Goal: Transaction & Acquisition: Register for event/course

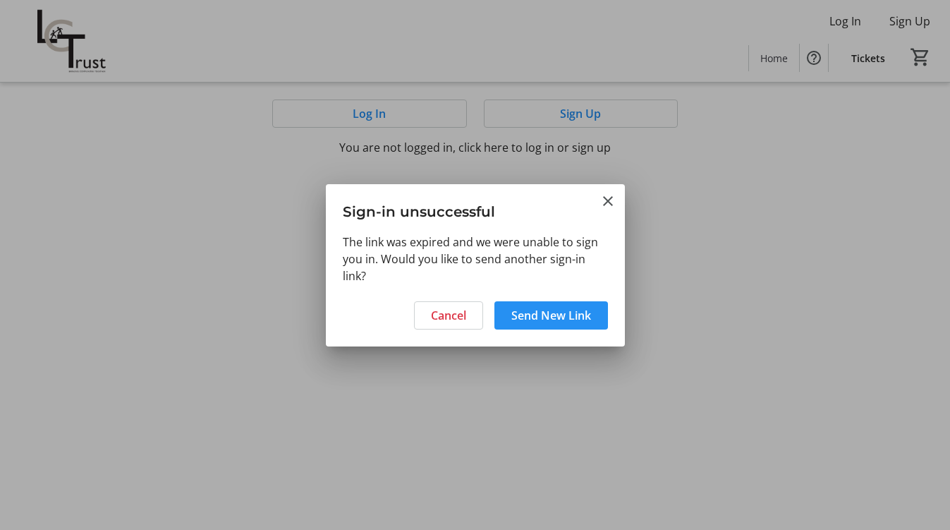
click at [573, 317] on span "Send New Link" at bounding box center [551, 315] width 80 height 17
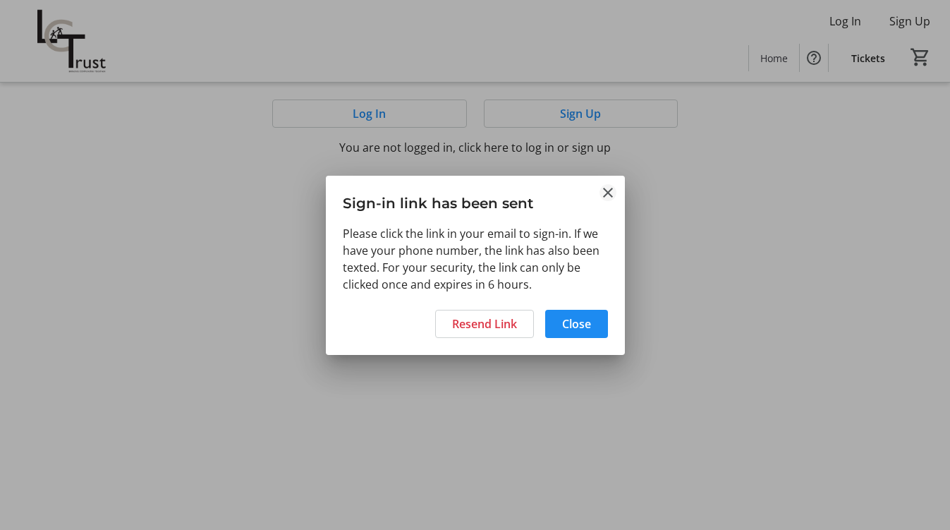
click at [605, 193] on mat-icon "Close" at bounding box center [608, 192] width 17 height 17
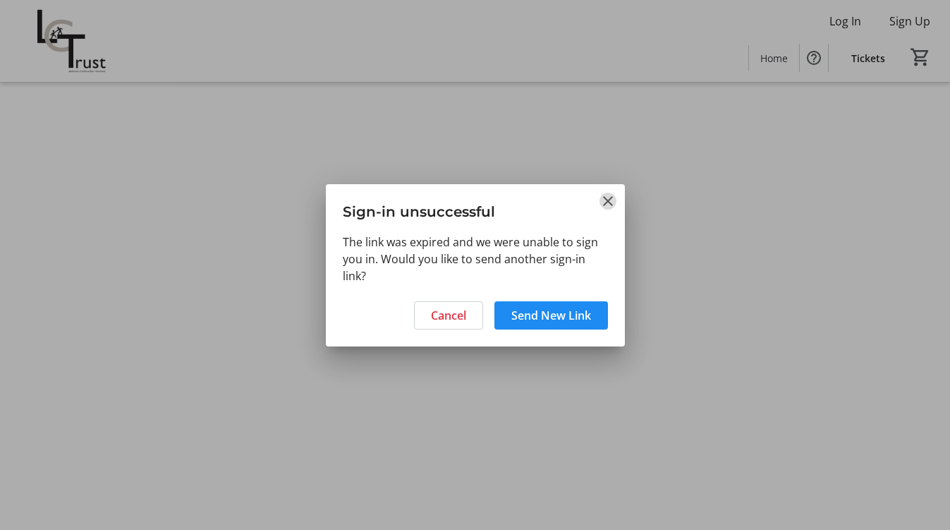
click at [607, 202] on mat-icon "Close" at bounding box center [608, 201] width 17 height 17
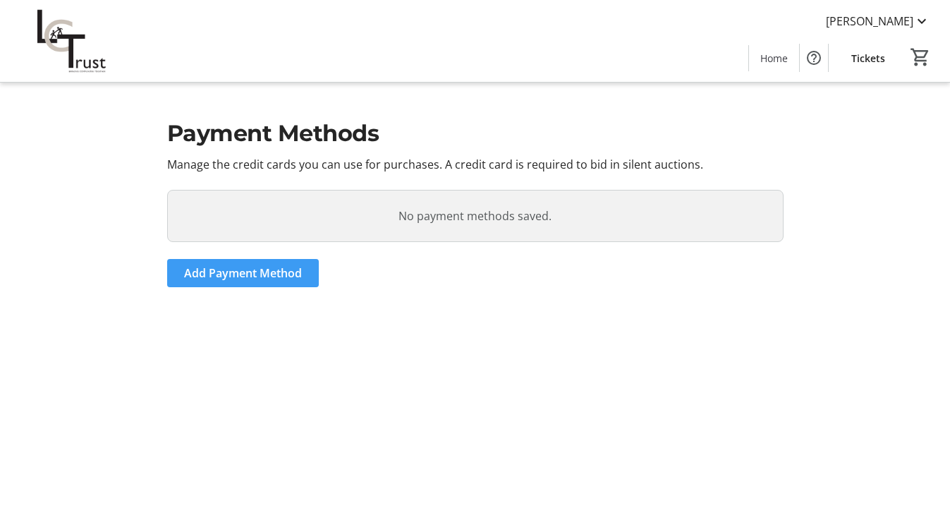
click at [265, 273] on span "Add Payment Method" at bounding box center [243, 273] width 118 height 17
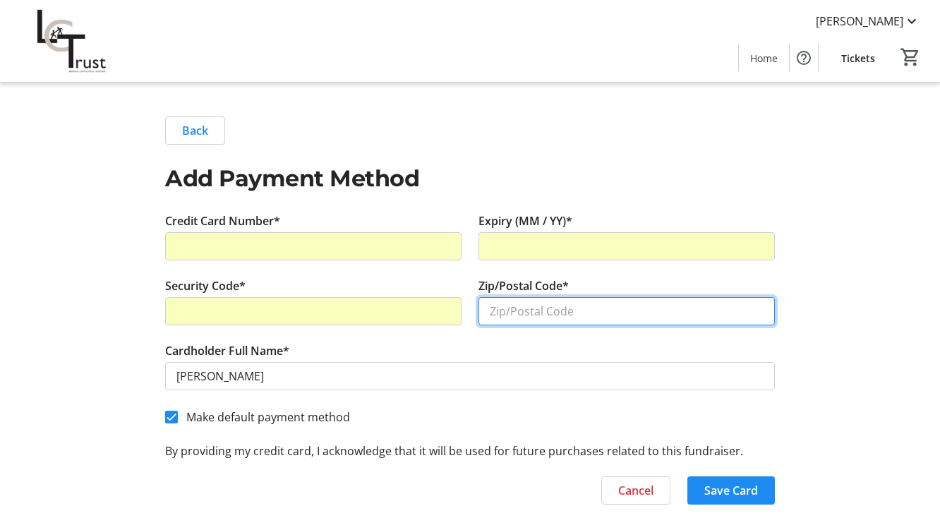
click at [556, 316] on input "Zip/Postal Code*" at bounding box center [626, 311] width 296 height 28
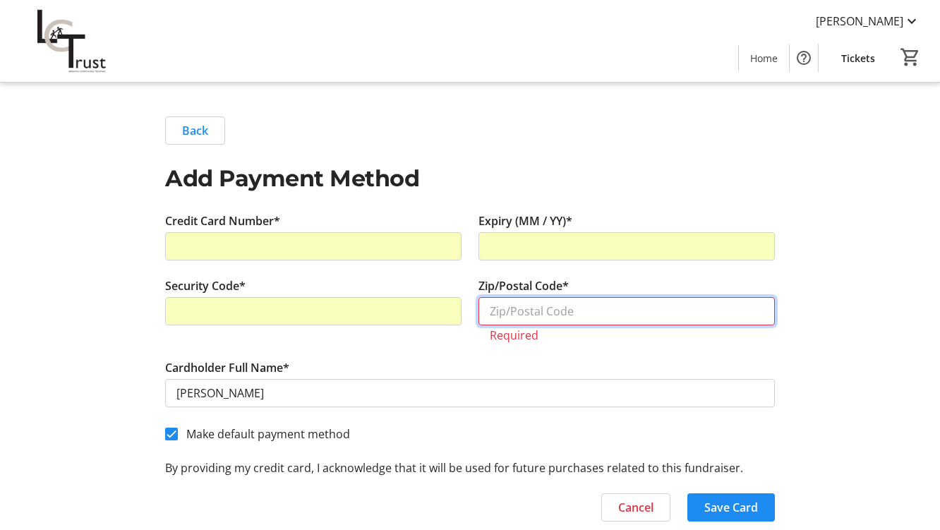
click at [508, 308] on input "Zip/Postal Code*" at bounding box center [626, 311] width 296 height 28
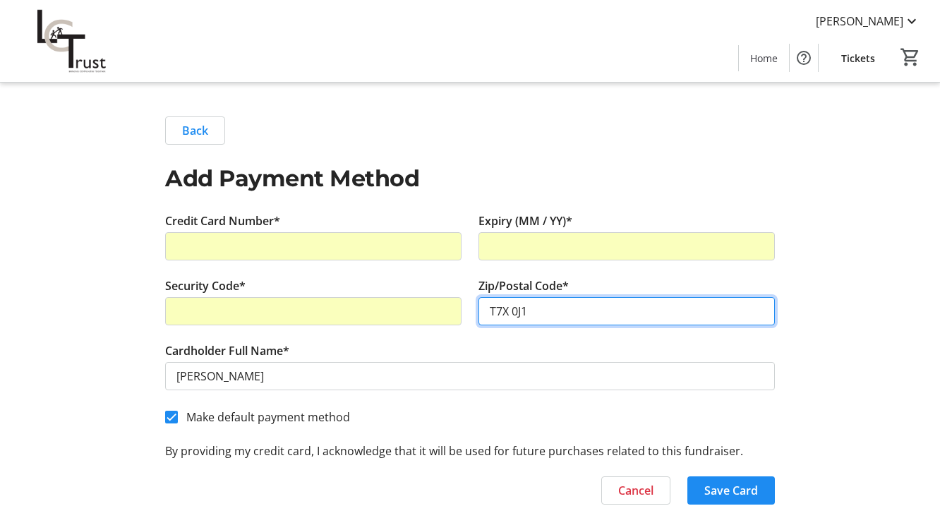
type input "T7X 0J1"
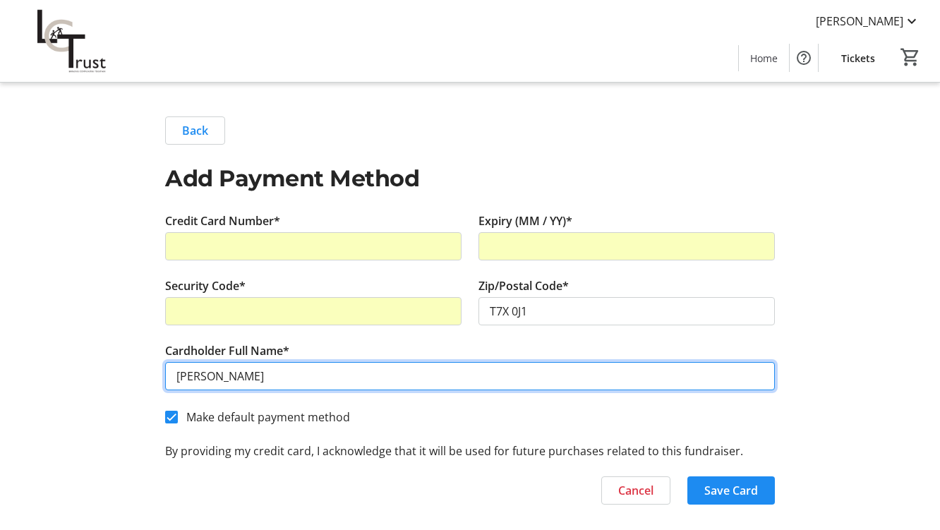
drag, startPoint x: 202, startPoint y: 377, endPoint x: 165, endPoint y: 382, distance: 36.9
click at [165, 382] on input "[PERSON_NAME]" at bounding box center [470, 376] width 610 height 28
type input "[PERSON_NAME]"
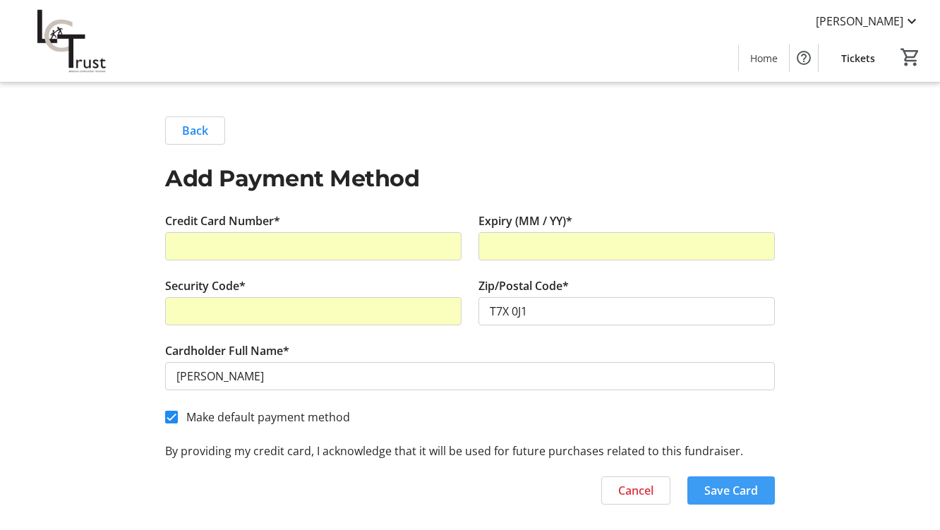
click at [738, 494] on span "Save Card" at bounding box center [731, 490] width 54 height 17
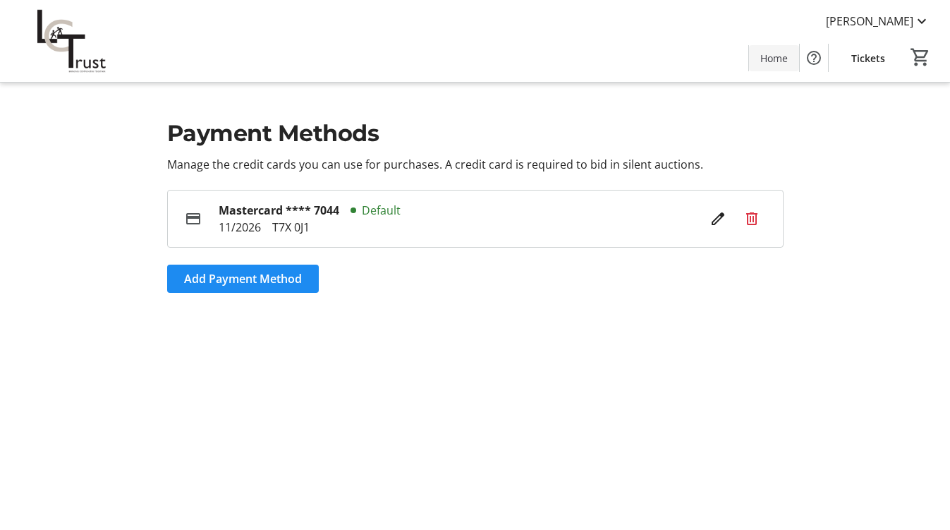
click at [784, 56] on span "Home" at bounding box center [774, 58] width 28 height 15
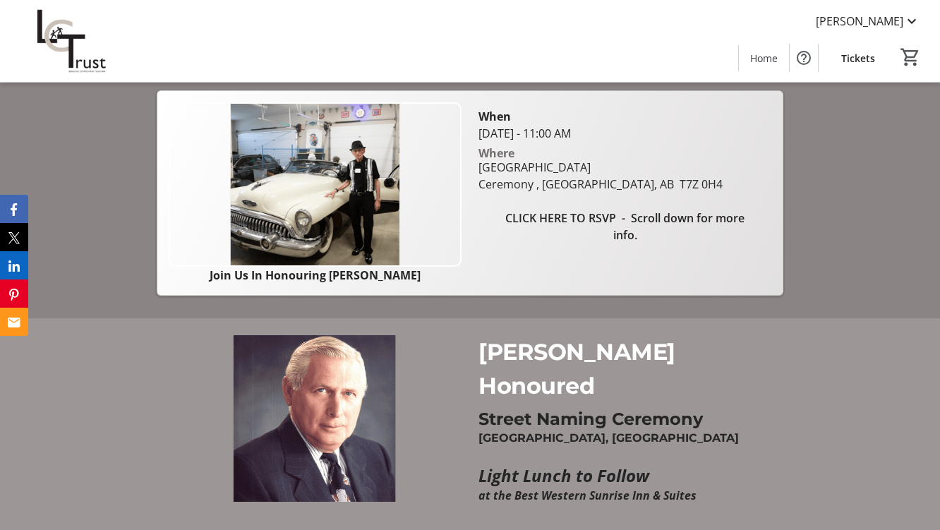
scroll to position [394, 0]
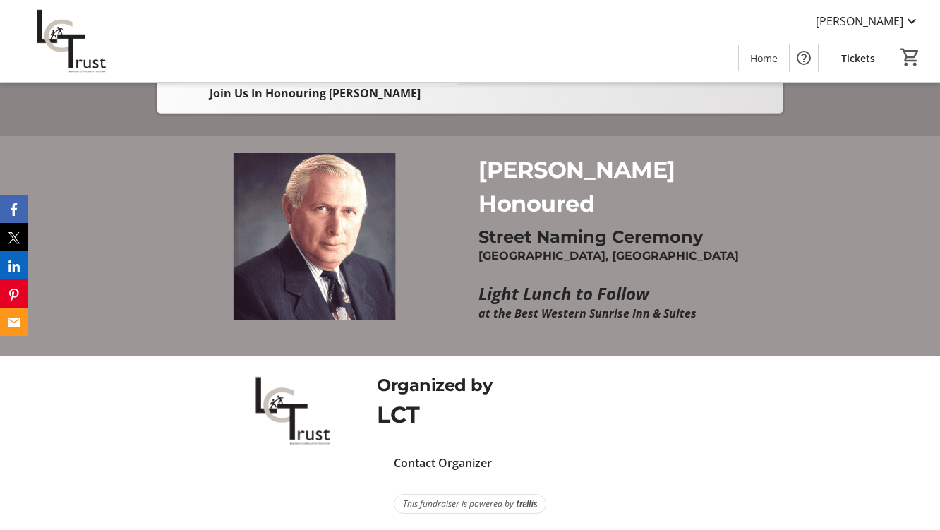
click at [567, 248] on p "[GEOGRAPHIC_DATA], [GEOGRAPHIC_DATA]" at bounding box center [626, 256] width 296 height 18
click at [556, 240] on strong "Street Naming Ceremony" at bounding box center [590, 236] width 224 height 20
click at [551, 307] on em "at the Best Western Sunrise Inn & Suites" at bounding box center [587, 313] width 218 height 16
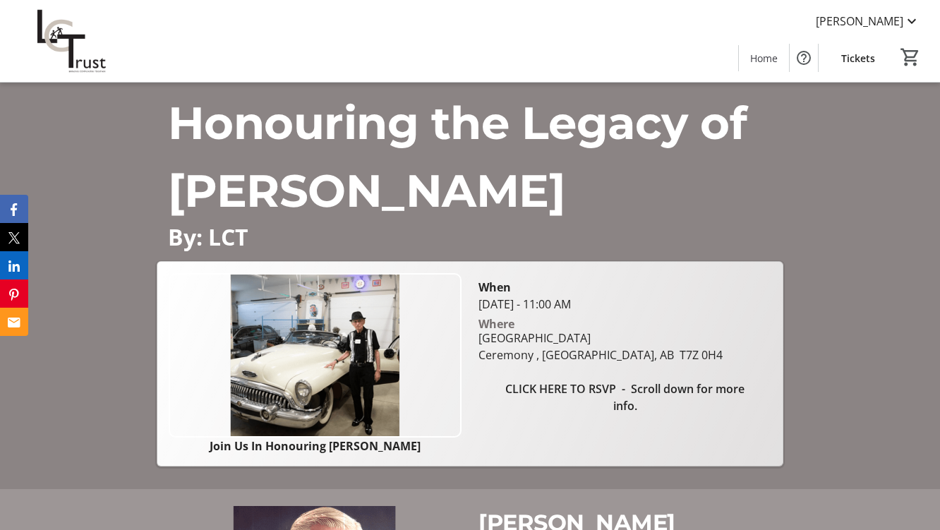
click at [582, 387] on span "CLICK HERE TO RSVP - Scroll down for more info." at bounding box center [624, 397] width 259 height 34
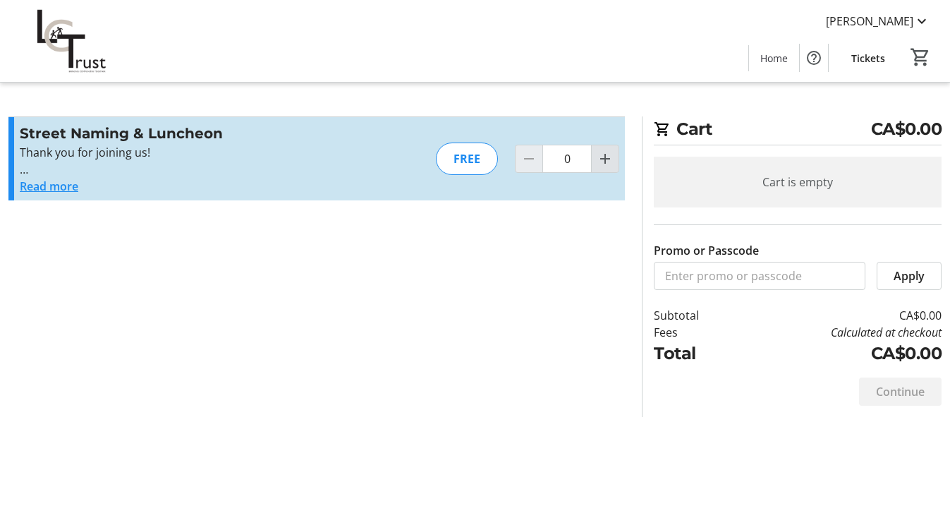
click at [601, 159] on mat-icon "Increment by one" at bounding box center [605, 158] width 17 height 17
type input "2"
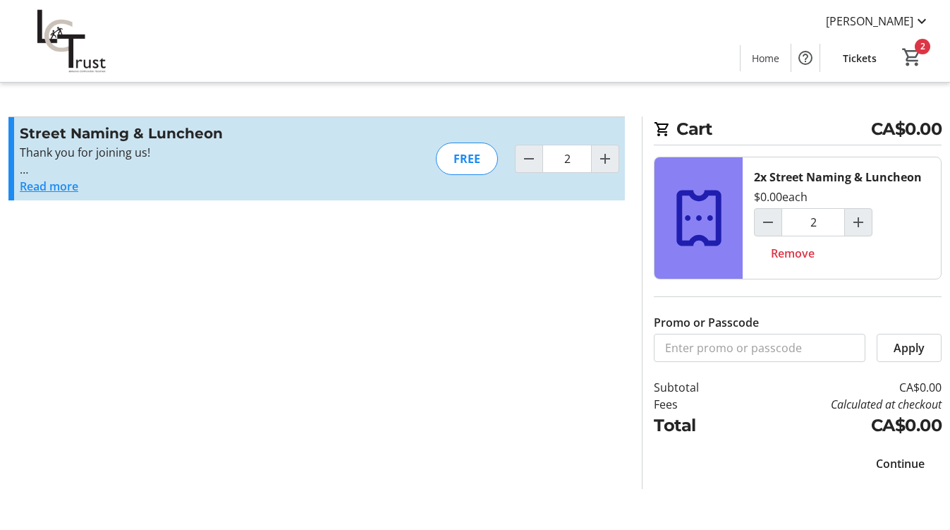
click at [902, 462] on span "Continue" at bounding box center [900, 463] width 49 height 17
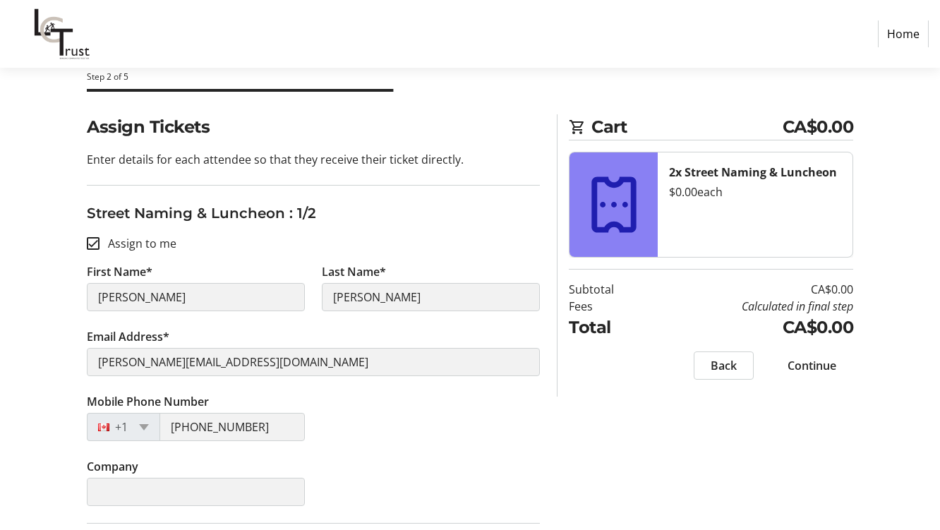
scroll to position [141, 0]
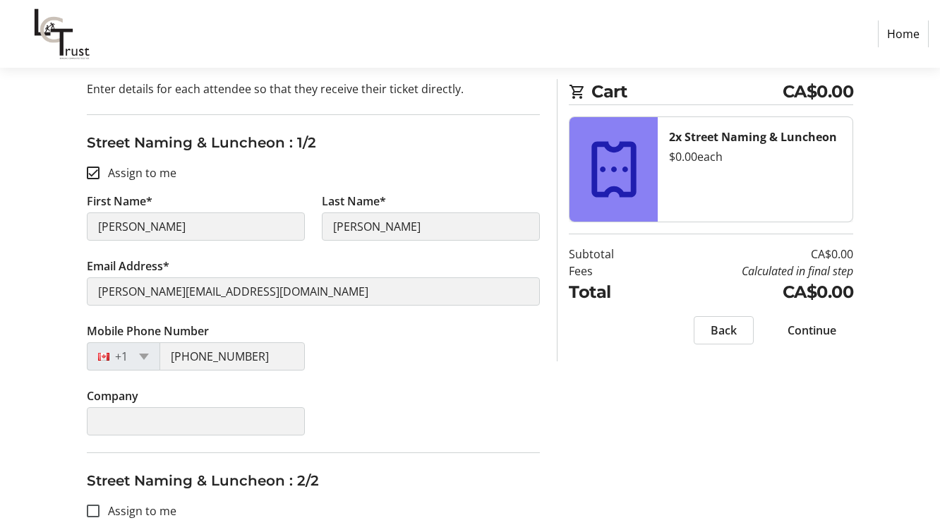
click at [95, 173] on input "Assign to me" at bounding box center [93, 172] width 13 height 13
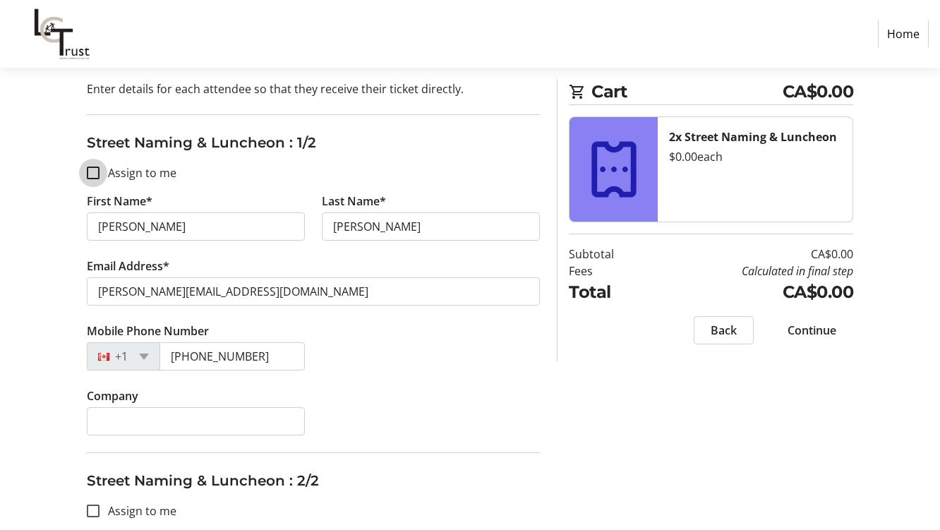
click at [95, 173] on input "Assign to me" at bounding box center [93, 172] width 13 height 13
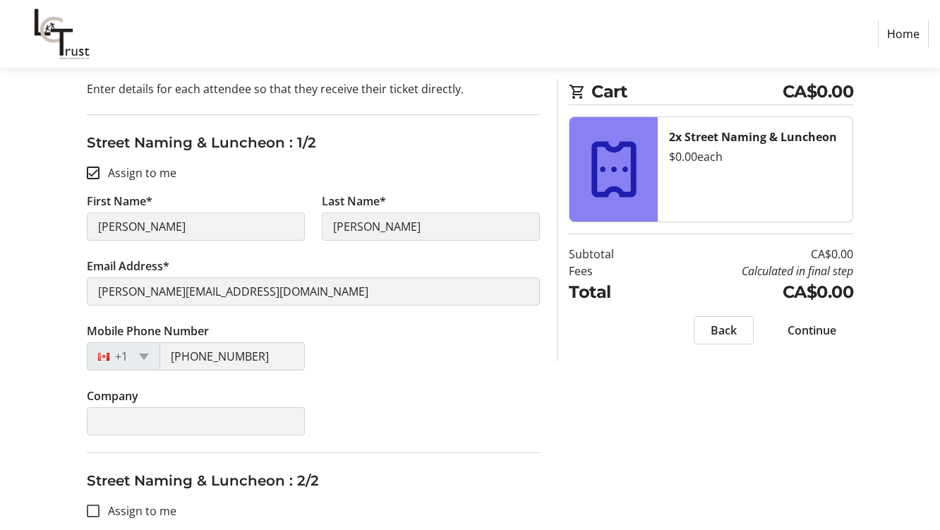
checkbox input "false"
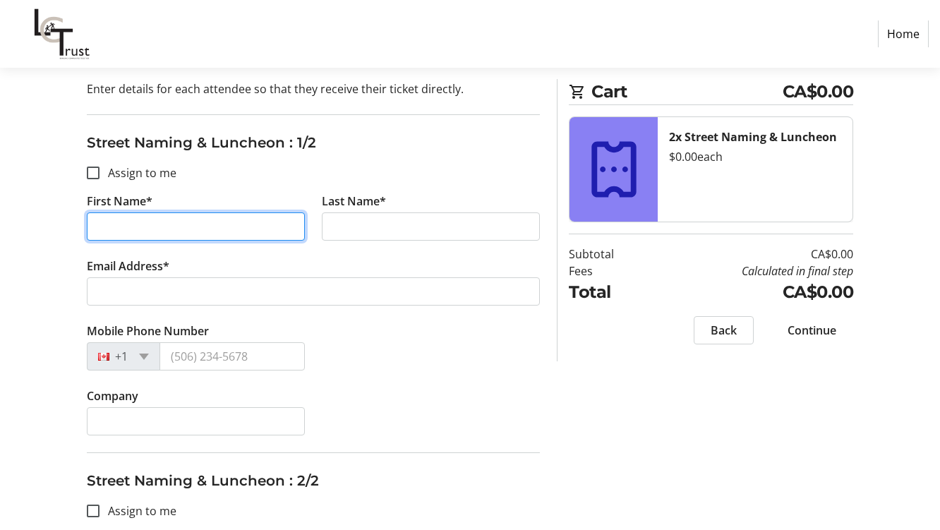
click at [107, 226] on input "First Name*" at bounding box center [196, 226] width 218 height 28
type input "[PERSON_NAME]"
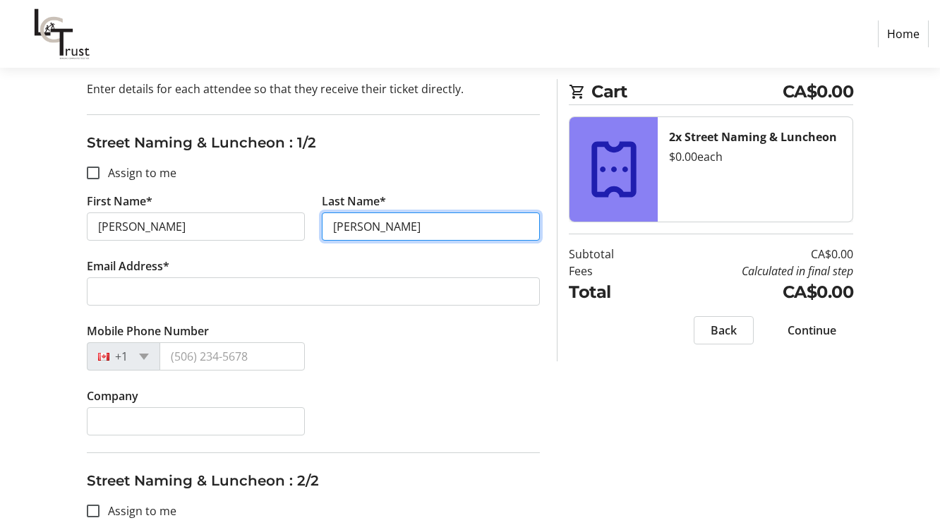
type input "[PERSON_NAME]"
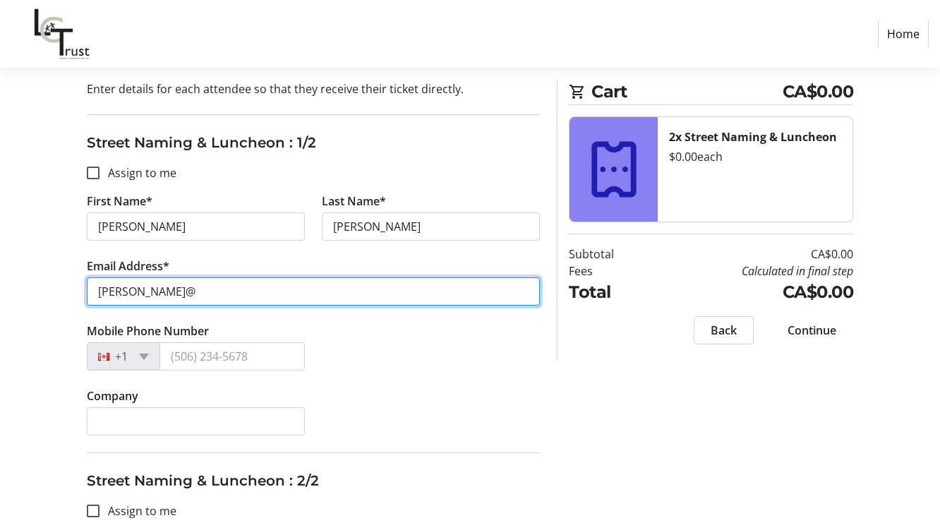
type input "[PERSON_NAME][EMAIL_ADDRESS][DOMAIN_NAME]"
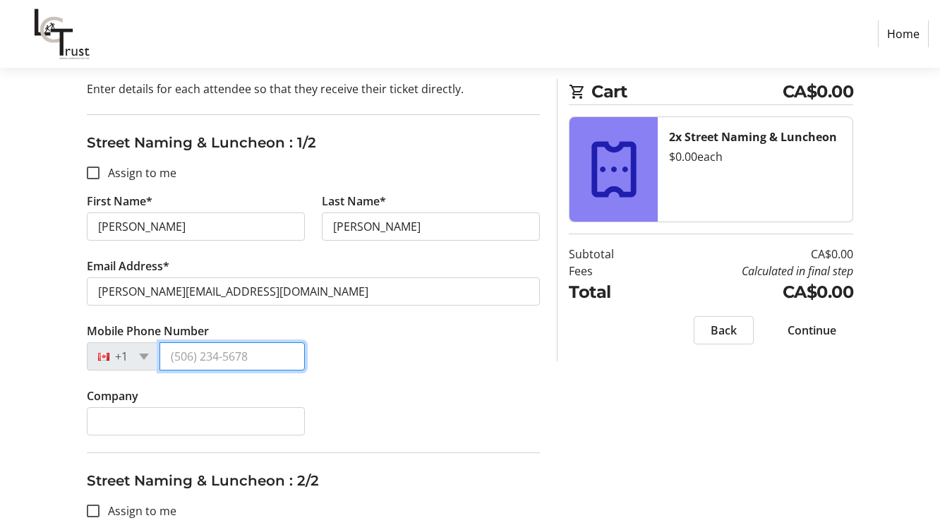
click at [185, 360] on input "Mobile Phone Number" at bounding box center [231, 356] width 145 height 28
type input "[PHONE_NUMBER]"
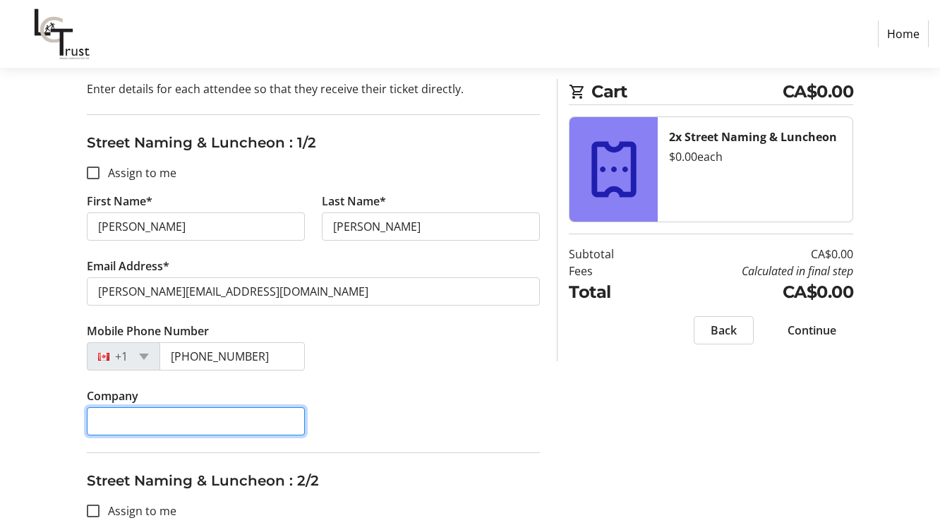
click at [107, 422] on input "Company" at bounding box center [196, 421] width 218 height 28
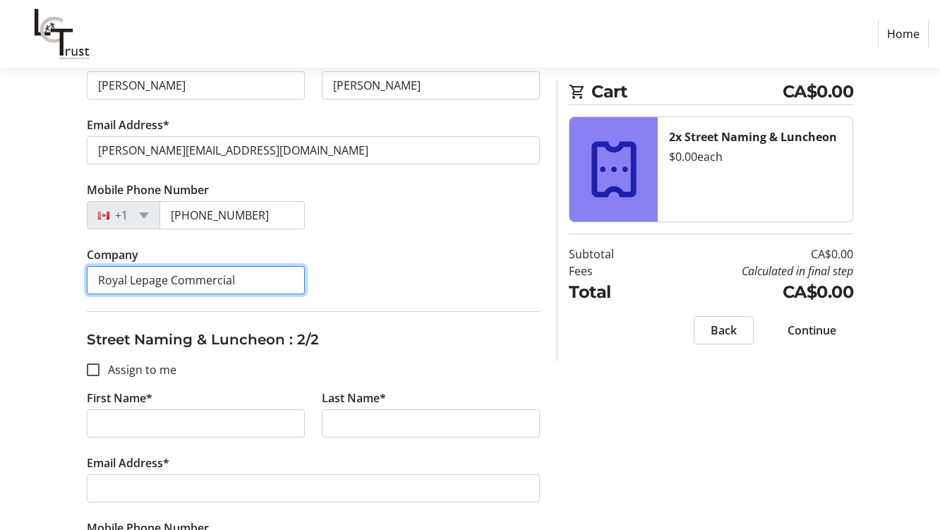
type input "Royal Lepage Commercial"
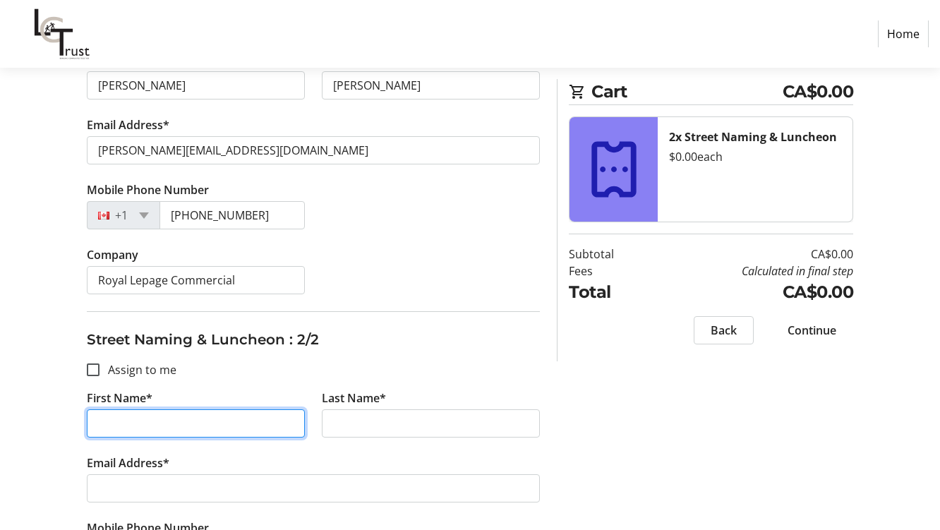
click at [142, 429] on input "First Name*" at bounding box center [196, 423] width 218 height 28
type input "[PERSON_NAME]"
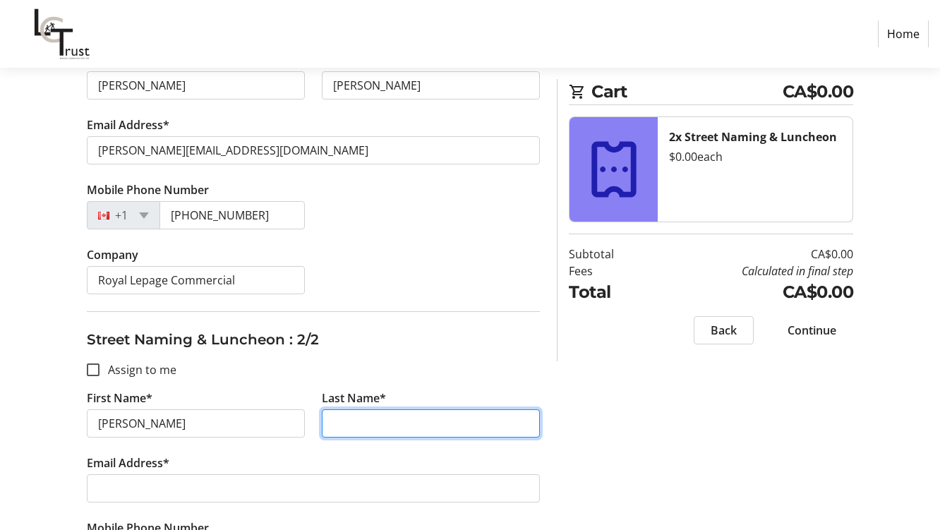
type input "[PERSON_NAME]"
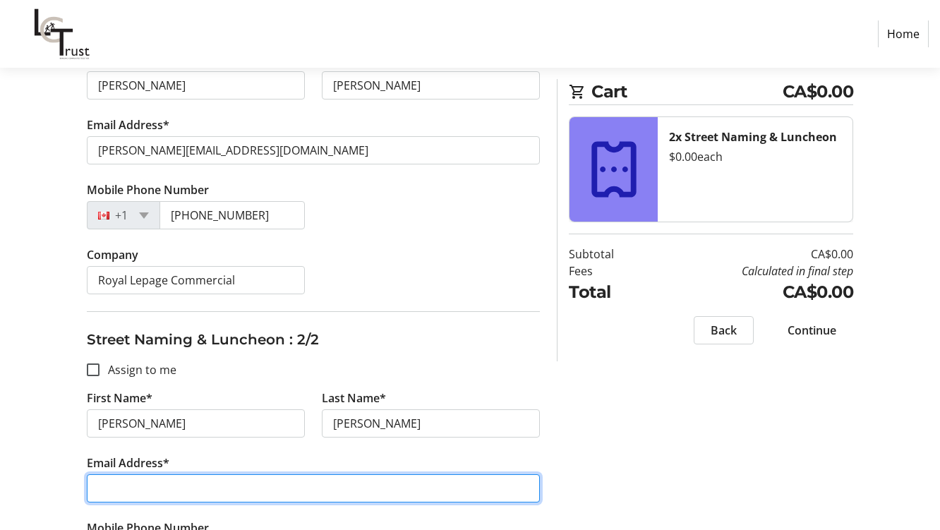
type input "[PERSON_NAME][EMAIL_ADDRESS][DOMAIN_NAME]"
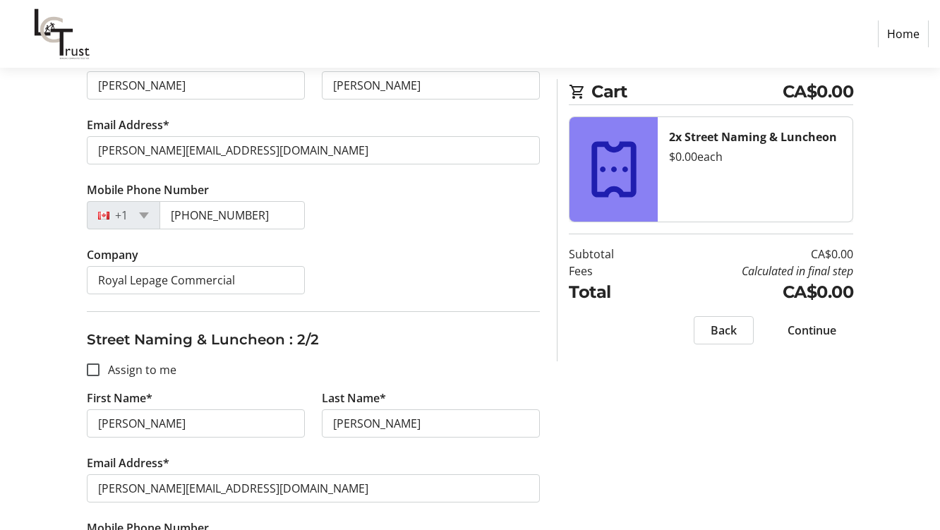
type input "[PHONE_NUMBER]"
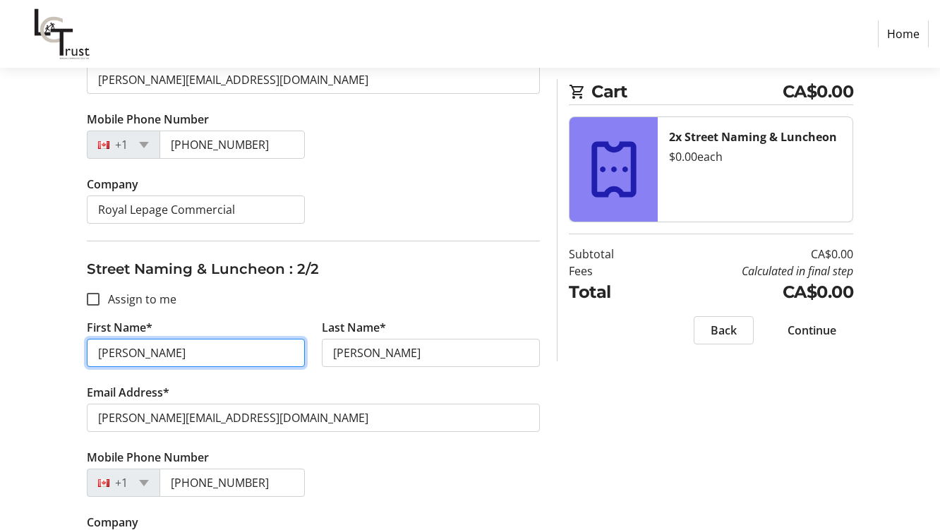
scroll to position [401, 0]
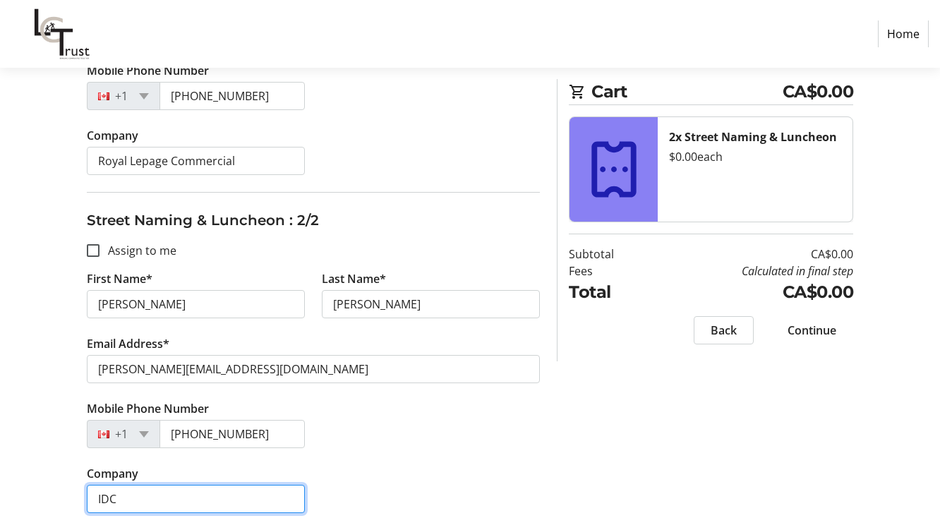
drag, startPoint x: 123, startPoint y: 499, endPoint x: 75, endPoint y: 509, distance: 48.8
click at [75, 509] on div "Assign Tickets Enter details for each attendee so that they receive their ticke…" at bounding box center [470, 156] width 940 height 746
click at [532, 490] on div "Company Finuity We" at bounding box center [313, 497] width 470 height 65
click at [166, 495] on input "Finuity We" at bounding box center [196, 499] width 218 height 28
type input "Finuity Wealth"
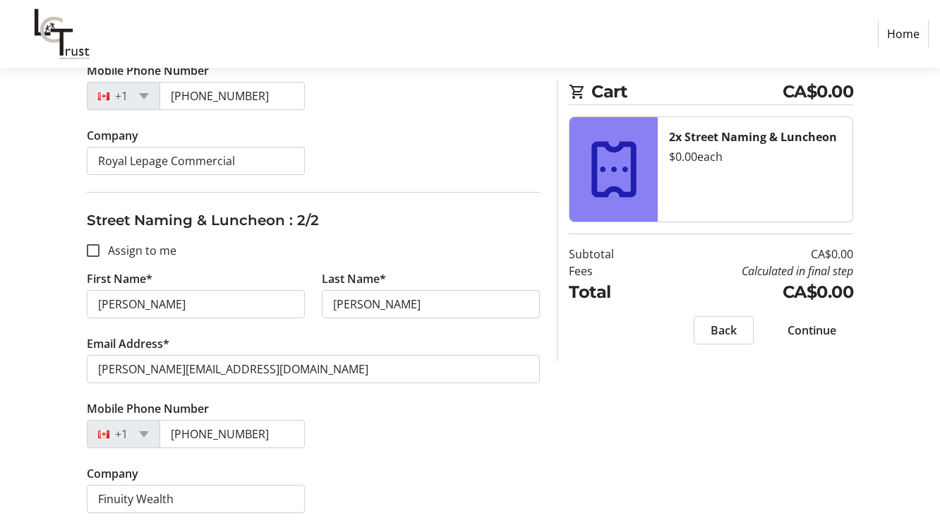
click at [393, 468] on div "Company Finuity Wealth" at bounding box center [313, 497] width 470 height 65
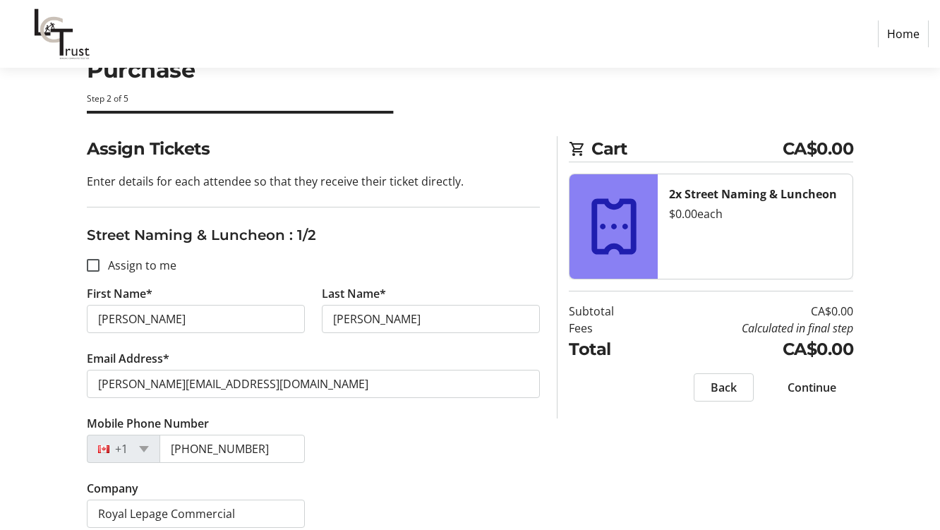
scroll to position [0, 0]
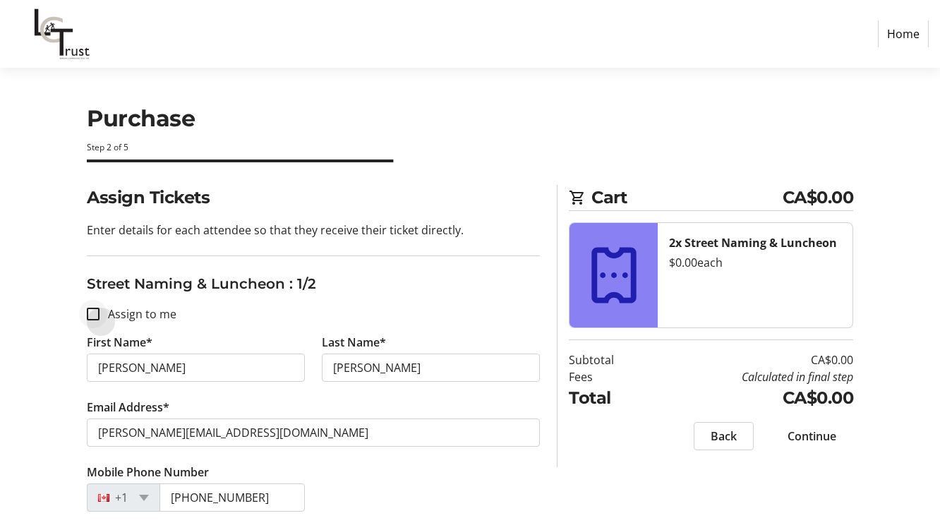
click at [100, 315] on div at bounding box center [93, 314] width 34 height 34
checkbox input "true"
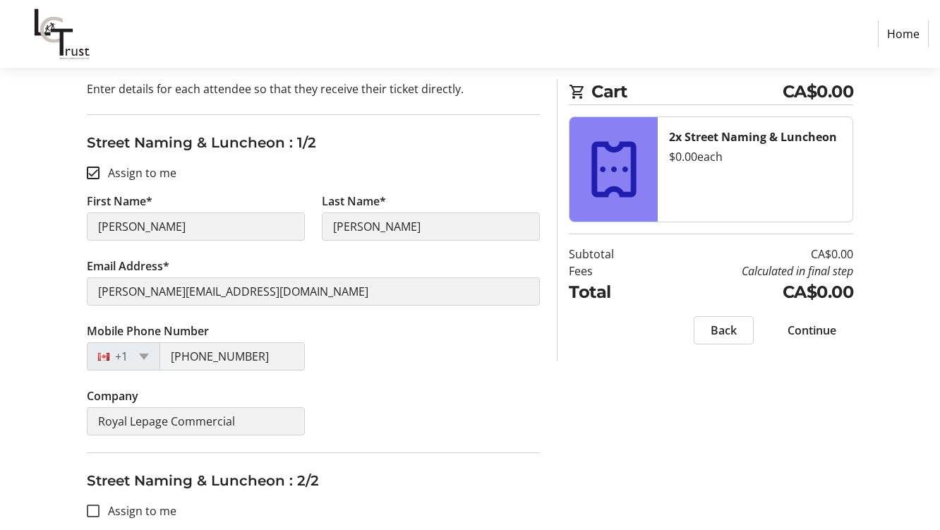
type input "[PERSON_NAME]"
type input "[PERSON_NAME][EMAIL_ADDRESS][DOMAIN_NAME]"
type input "[PHONE_NUMBER]"
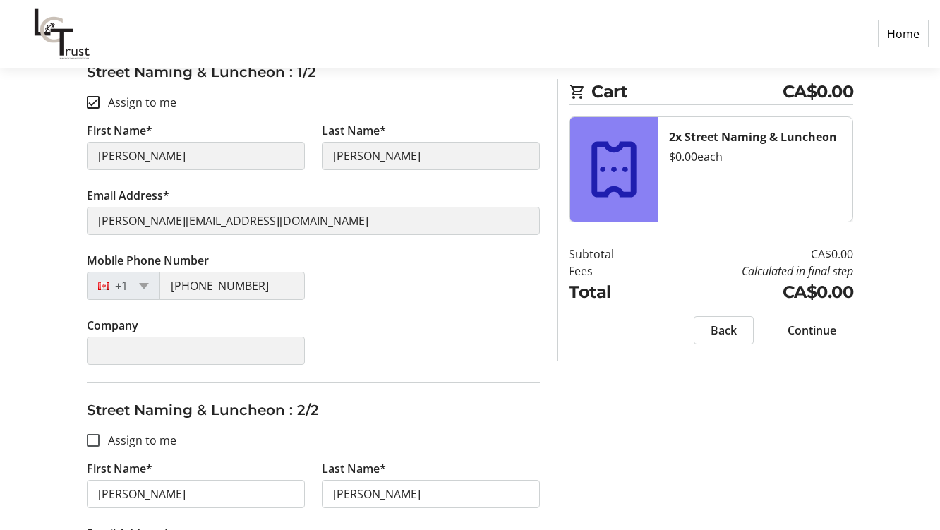
scroll to position [282, 0]
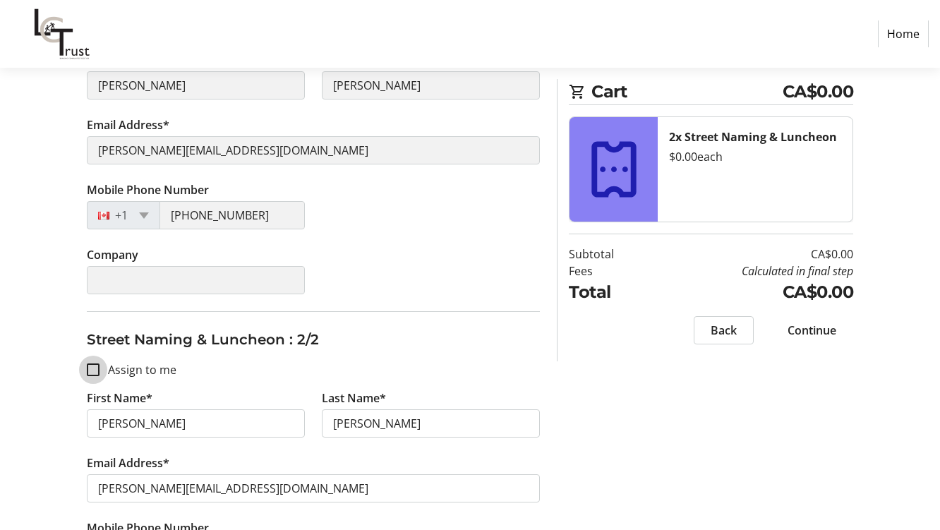
click at [92, 370] on input "Assign to me" at bounding box center [93, 369] width 13 height 13
checkbox input "true"
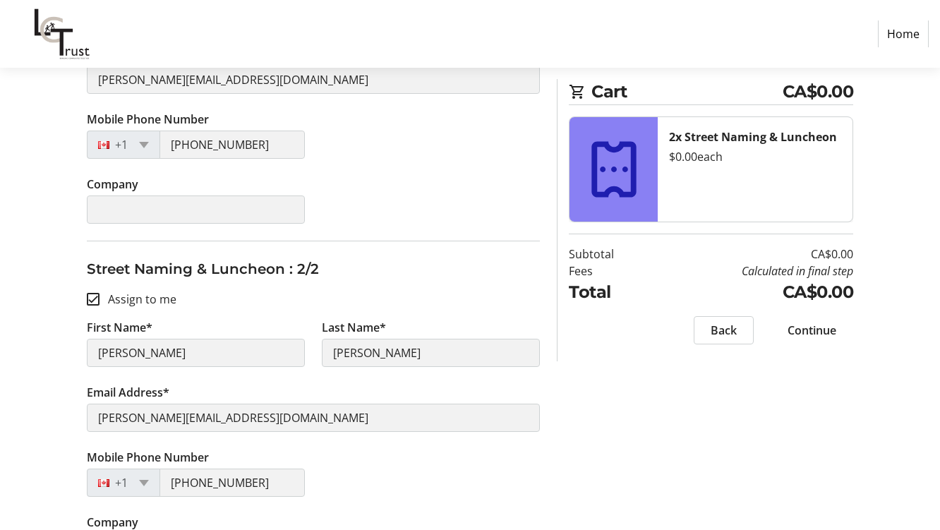
scroll to position [401, 0]
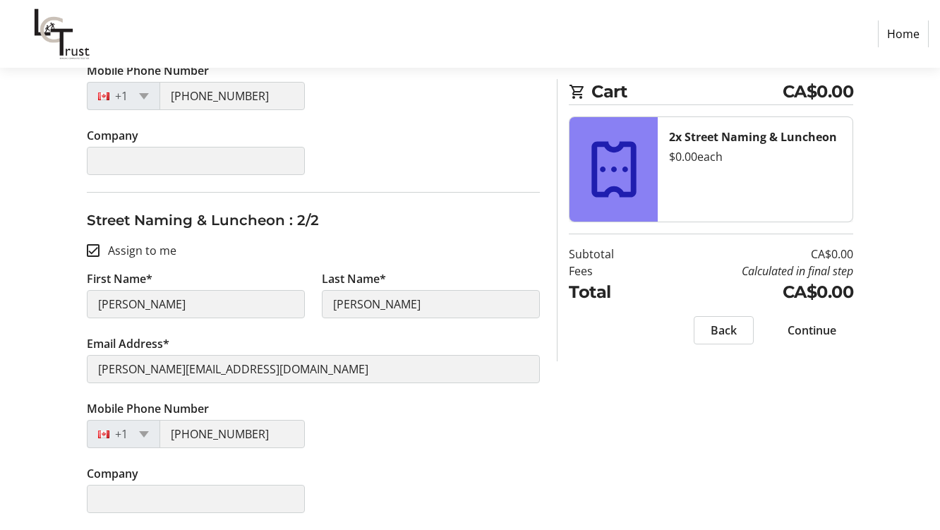
click at [817, 332] on span "Continue" at bounding box center [811, 330] width 49 height 17
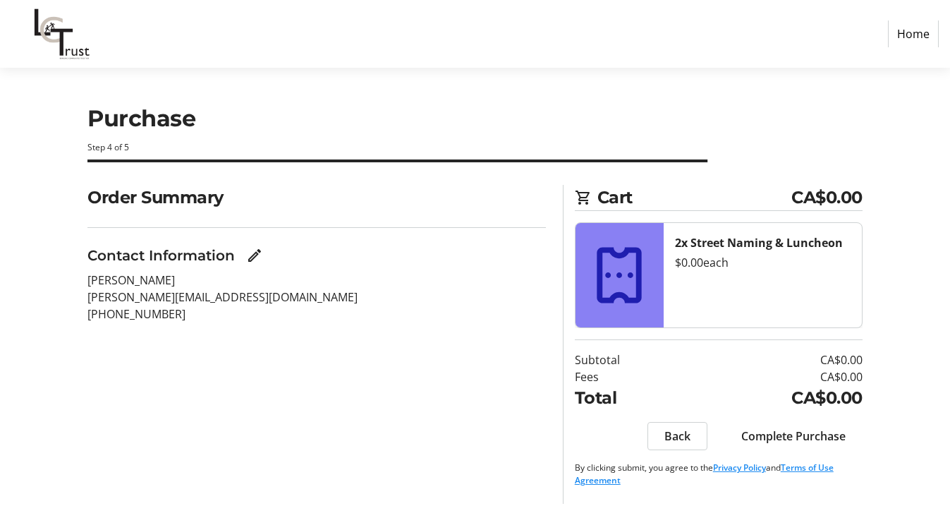
click at [680, 432] on span "Back" at bounding box center [678, 436] width 26 height 17
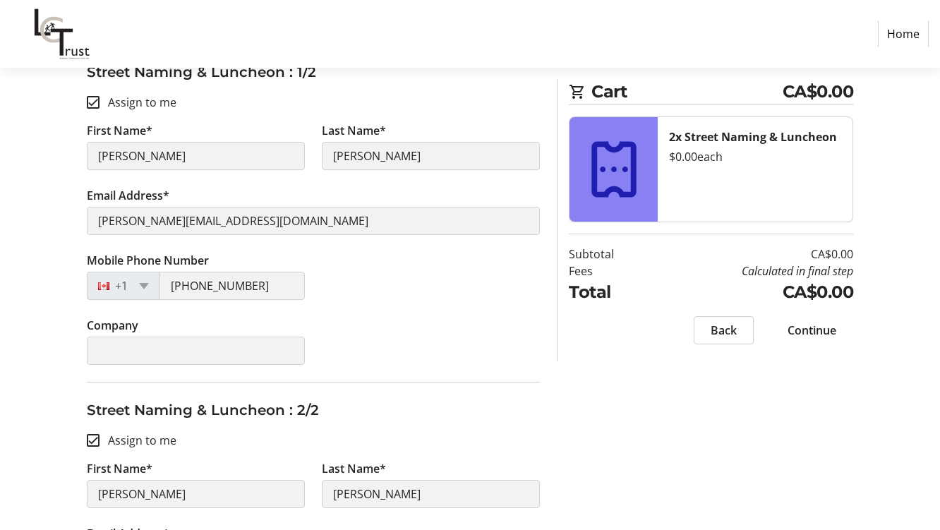
scroll to position [401, 0]
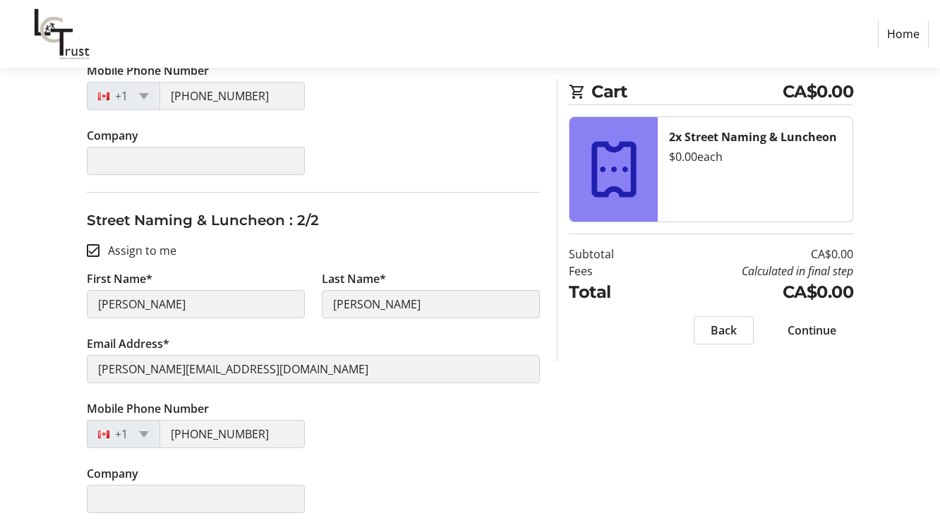
click at [90, 245] on input "Assign to me" at bounding box center [93, 250] width 13 height 13
checkbox input "false"
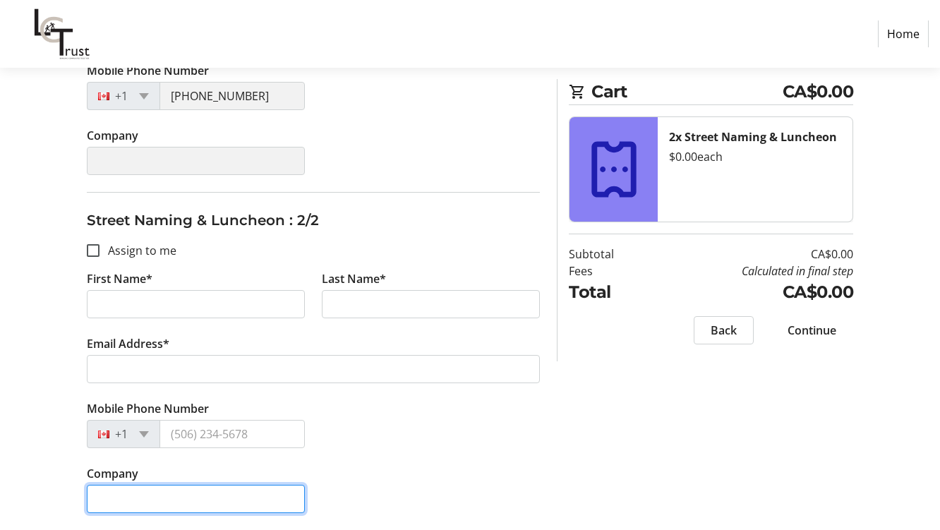
click at [111, 501] on input "Company" at bounding box center [196, 499] width 218 height 28
type input "Metro Horizon Corp"
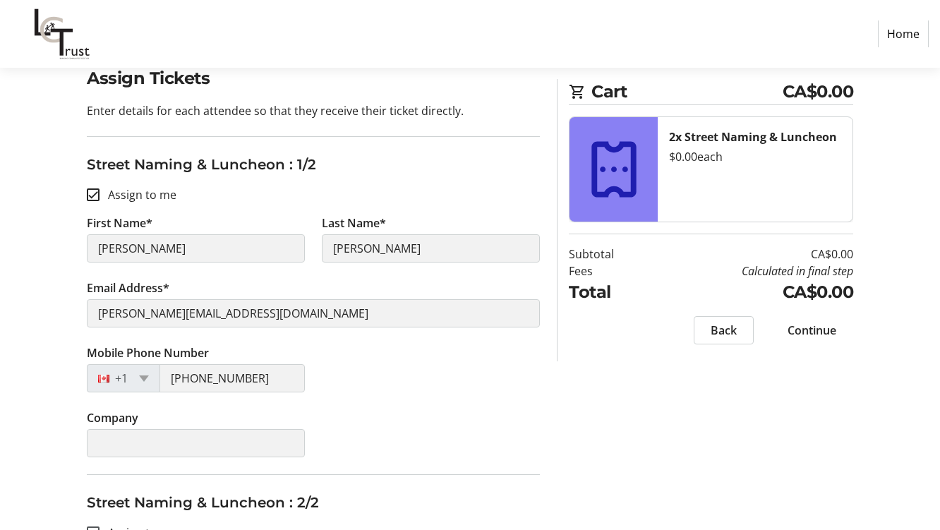
click at [97, 195] on input "Assign to me" at bounding box center [93, 194] width 13 height 13
checkbox input "false"
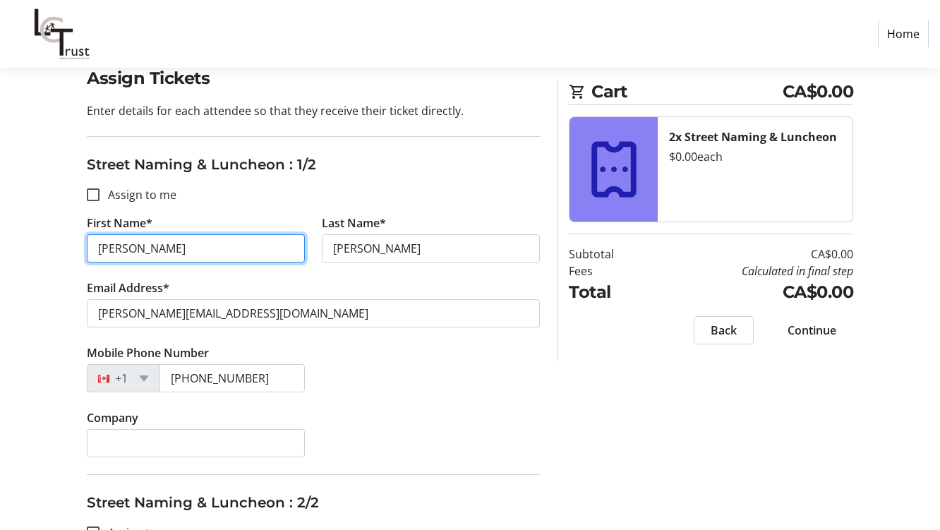
click at [138, 251] on input "[PERSON_NAME]" at bounding box center [196, 248] width 218 height 28
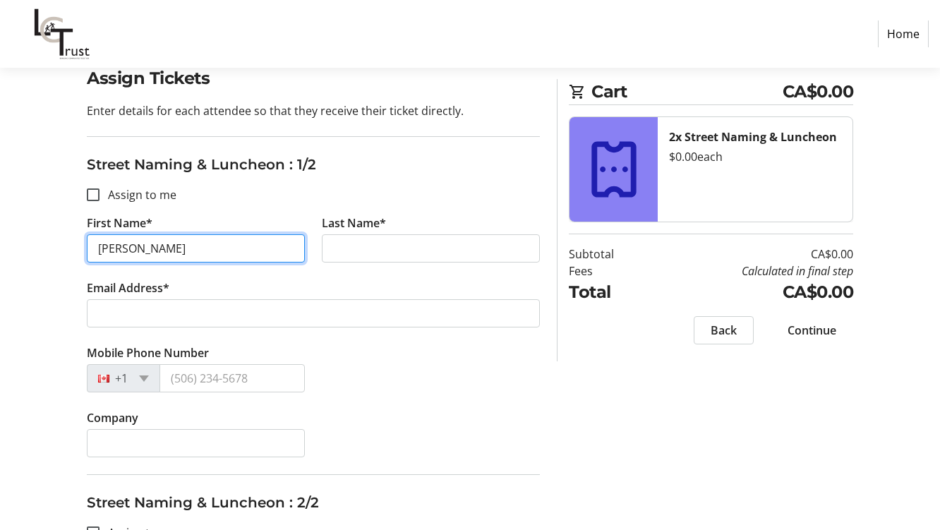
type input "[PERSON_NAME]"
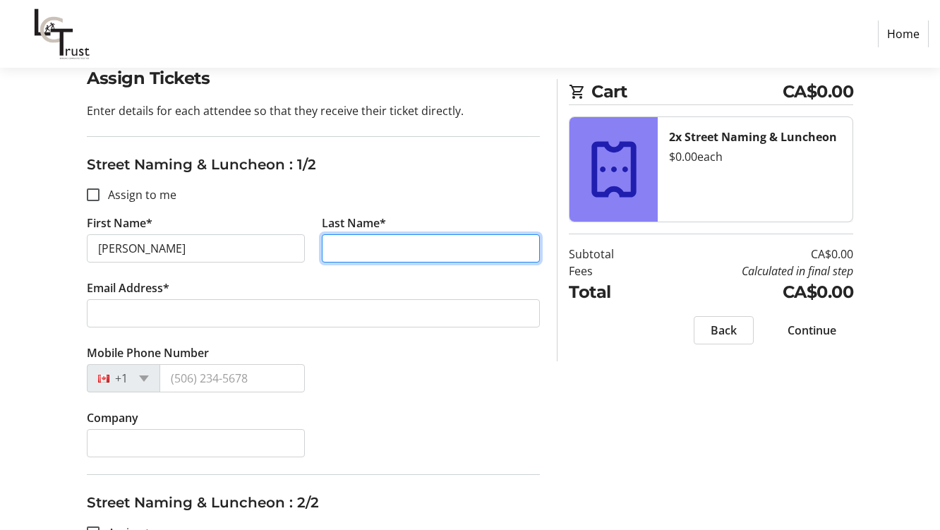
drag, startPoint x: 380, startPoint y: 240, endPoint x: 384, endPoint y: 250, distance: 10.5
click at [380, 240] on input "Last Name*" at bounding box center [431, 248] width 218 height 28
type input "[PERSON_NAME]"
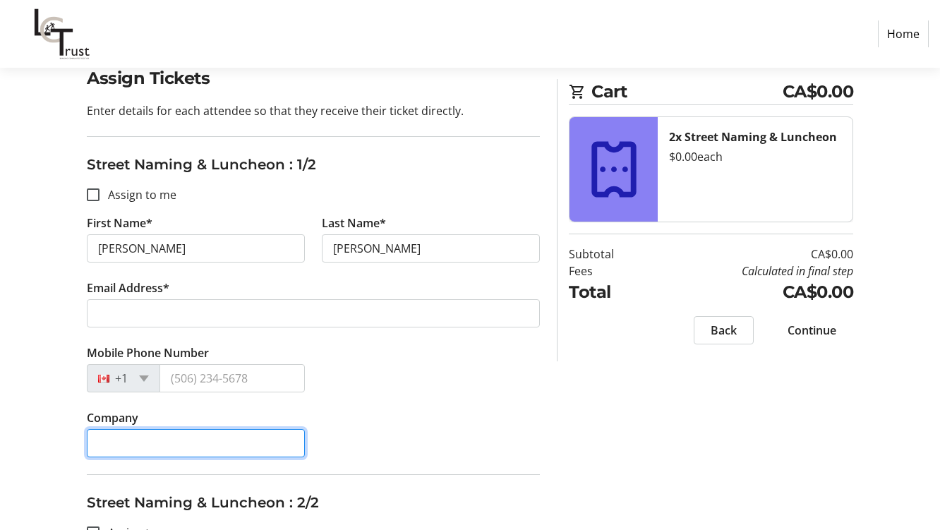
type input "IDC"
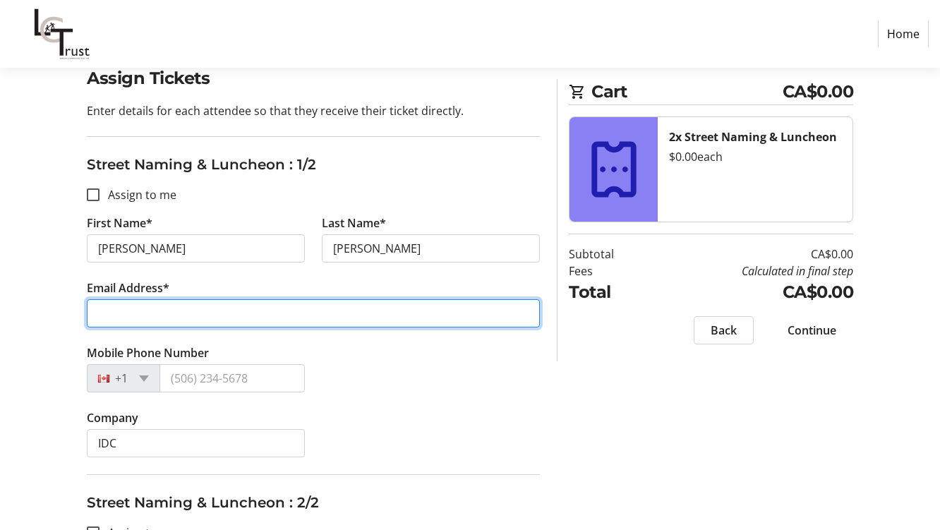
click at [119, 314] on input "Email Address*" at bounding box center [313, 313] width 453 height 28
type input "[PERSON_NAME][EMAIL_ADDRESS][DOMAIN_NAME]"
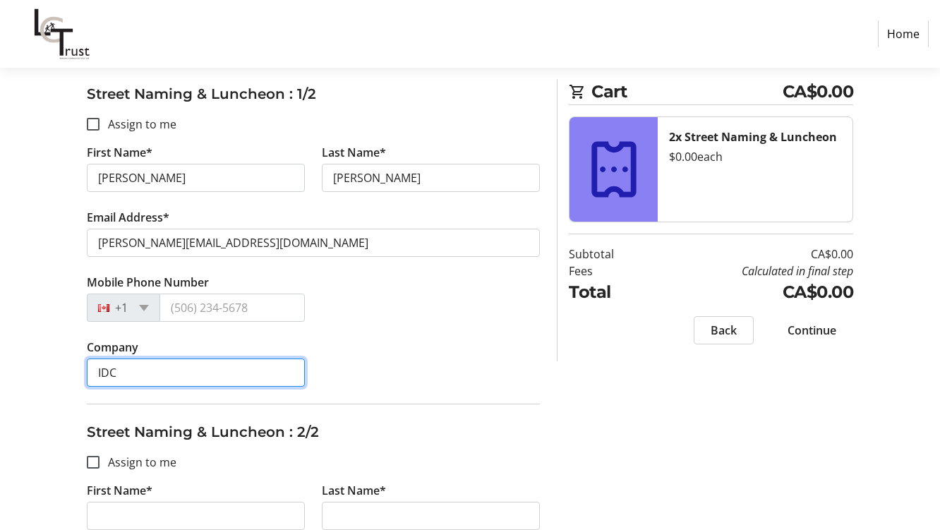
click at [126, 372] on input "IDC" at bounding box center [196, 372] width 218 height 28
type input "I"
type input "Finuity Wealth"
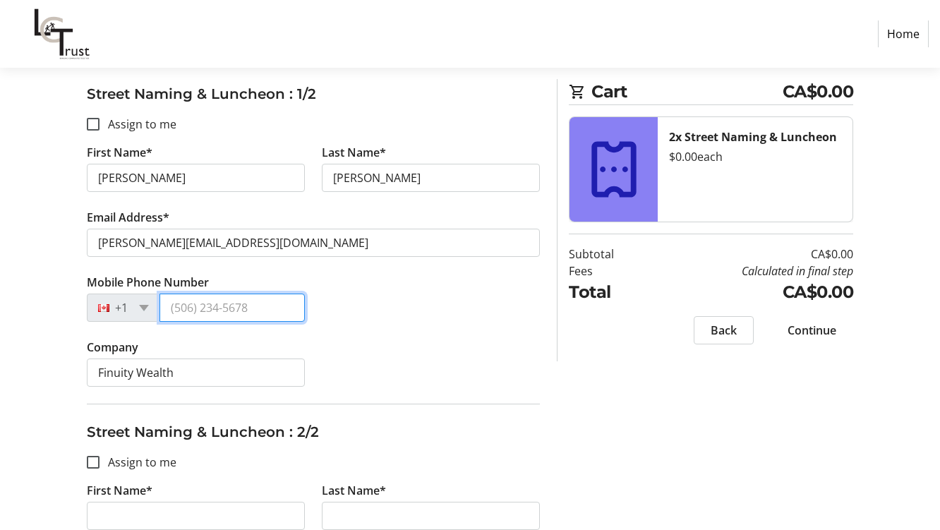
click at [197, 309] on input "Mobile Phone Number" at bounding box center [231, 307] width 145 height 28
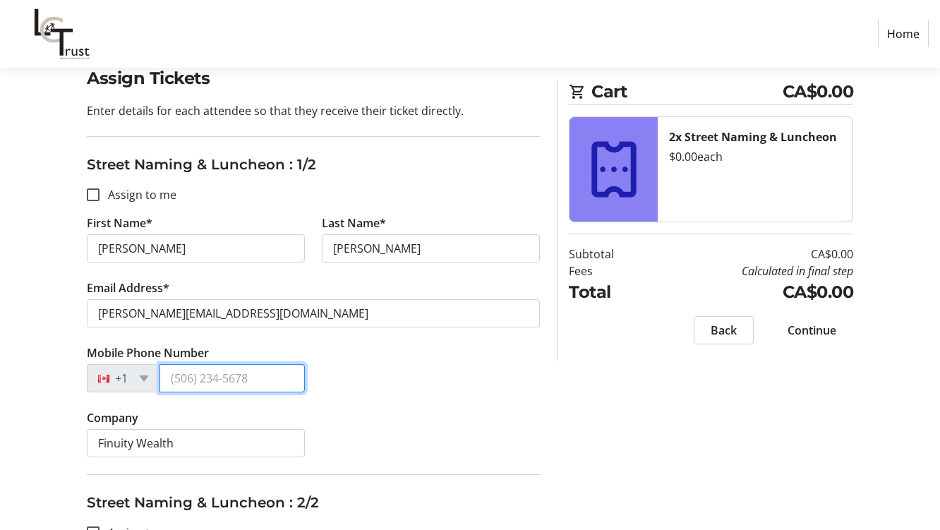
scroll to position [49, 0]
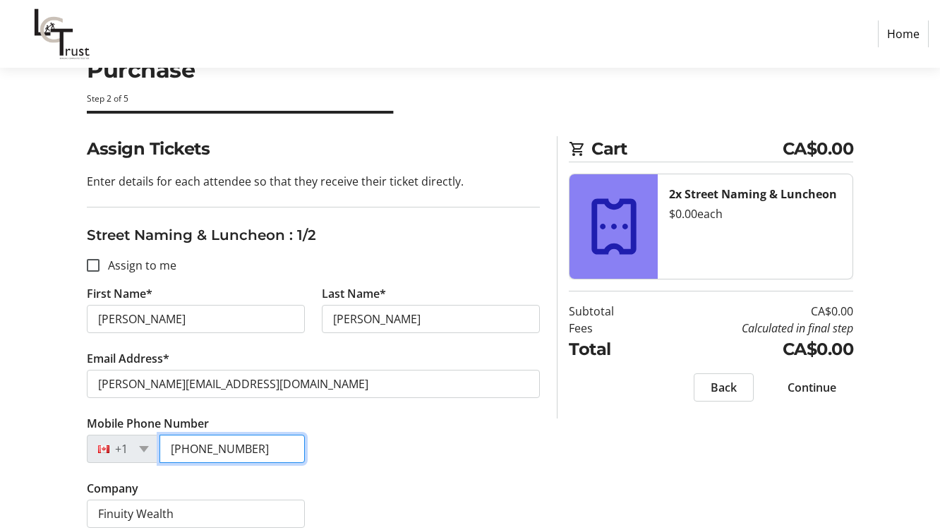
type input "[PHONE_NUMBER]"
click at [475, 462] on div "Mobile Phone Number [PHONE_NUMBER]" at bounding box center [313, 447] width 470 height 65
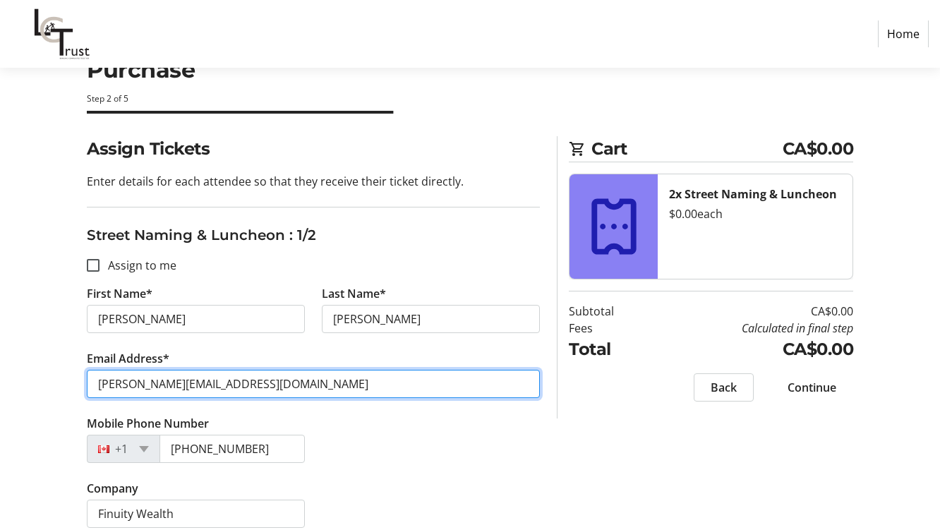
click at [249, 387] on input "[PERSON_NAME][EMAIL_ADDRESS][DOMAIN_NAME]" at bounding box center [313, 384] width 453 height 28
drag, startPoint x: 238, startPoint y: 396, endPoint x: 28, endPoint y: 425, distance: 213.0
click at [28, 425] on div "Assign Tickets Enter details for each attendee so that they receive their ticke…" at bounding box center [470, 509] width 940 height 746
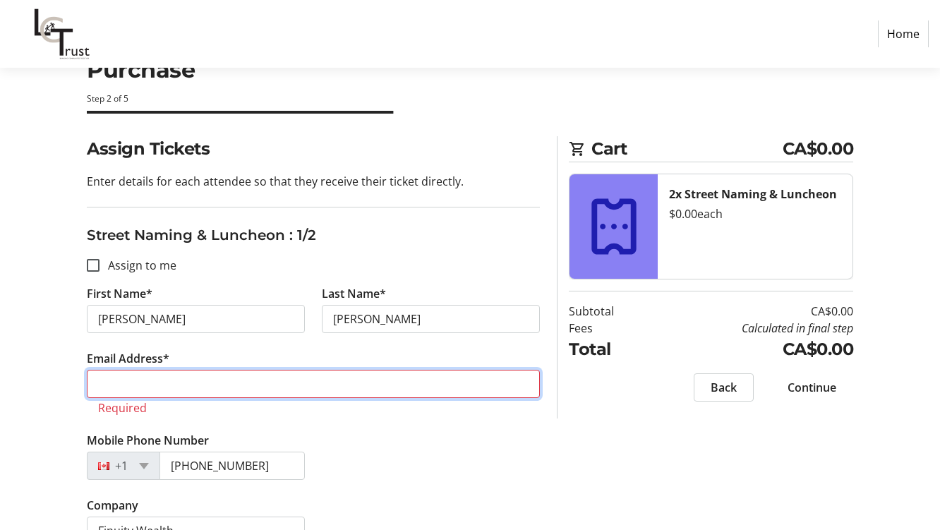
click at [126, 384] on input "Email Address*" at bounding box center [313, 384] width 453 height 28
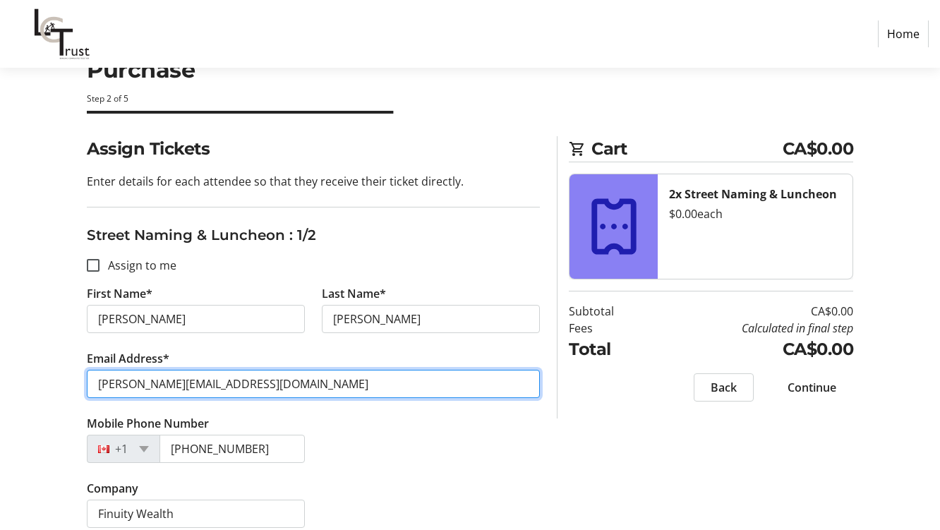
type input "[PERSON_NAME][EMAIL_ADDRESS][DOMAIN_NAME]"
drag, startPoint x: 236, startPoint y: 383, endPoint x: 0, endPoint y: 404, distance: 236.5
click at [0, 404] on html "Home Purchase Step 2 of 5 Cart CA$0.00 2x Street Naming & Luncheon $0.00 each S…" at bounding box center [470, 416] width 940 height 931
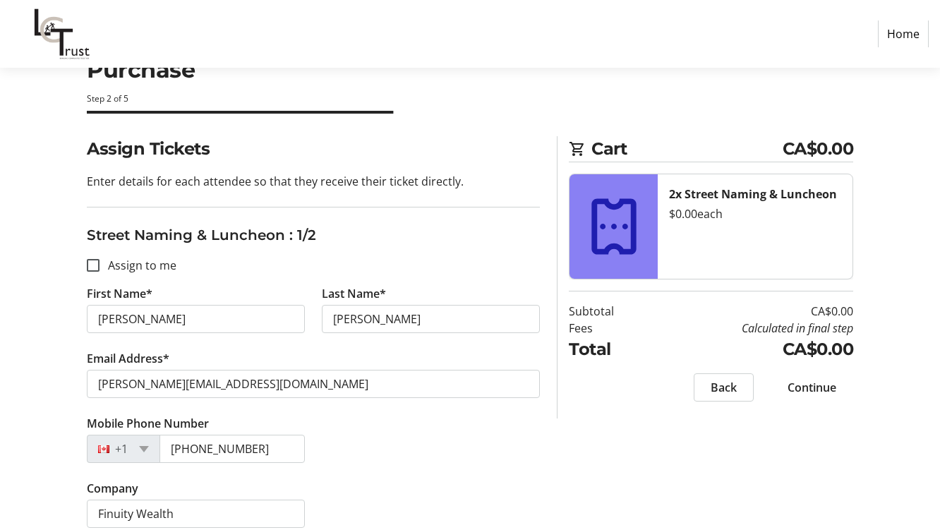
click at [348, 464] on div "Mobile Phone Number [PHONE_NUMBER]" at bounding box center [313, 447] width 470 height 65
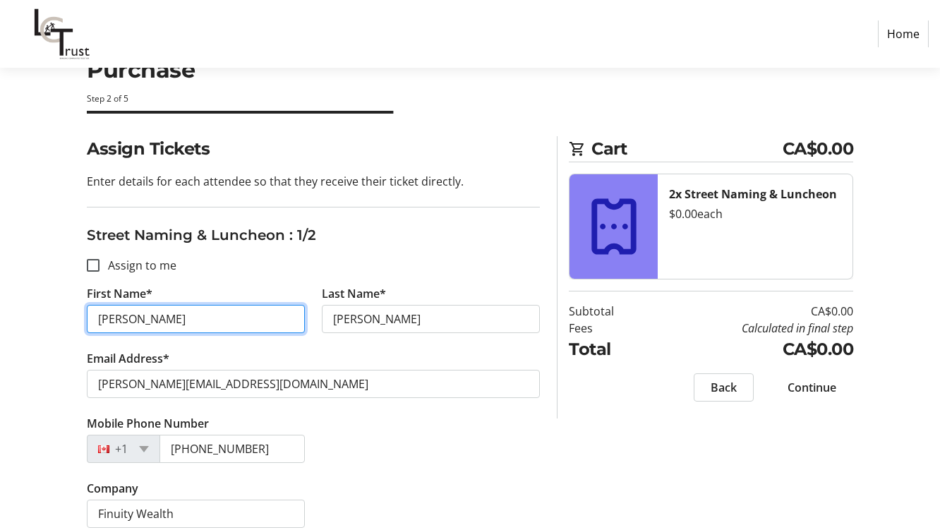
drag, startPoint x: 137, startPoint y: 314, endPoint x: 33, endPoint y: 332, distance: 105.2
click at [25, 339] on div "Assign Tickets Enter details for each attendee so that they receive their ticke…" at bounding box center [470, 509] width 940 height 746
type input "[PERSON_NAME]"
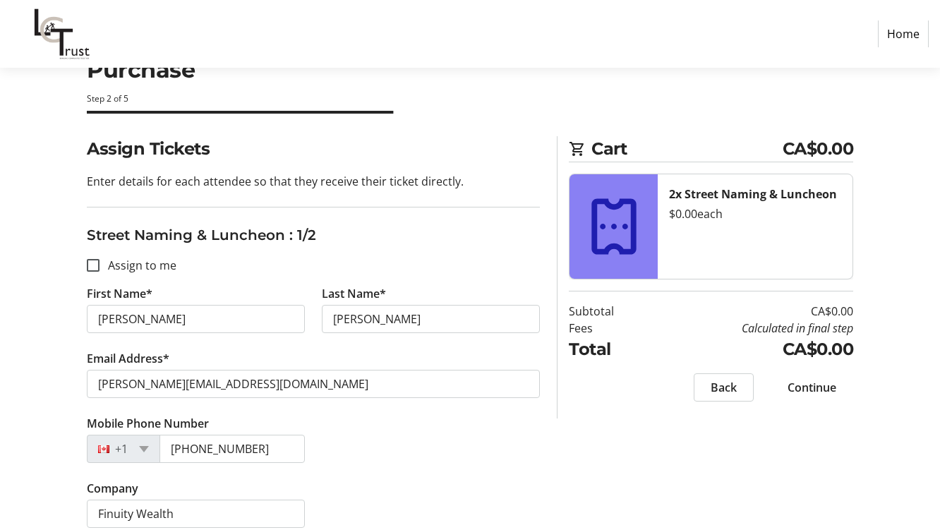
click at [429, 438] on div "Mobile Phone Number [PHONE_NUMBER]" at bounding box center [313, 447] width 470 height 65
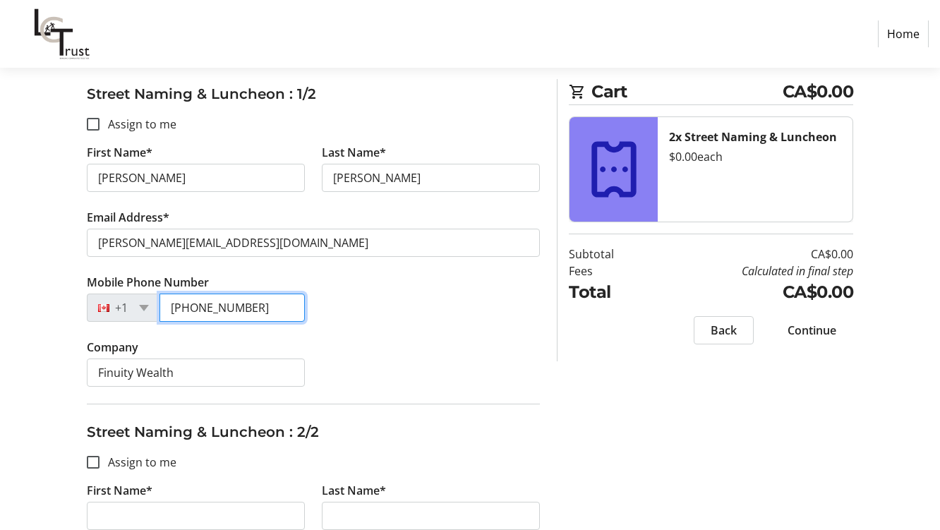
click at [252, 304] on input "[PHONE_NUMBER]" at bounding box center [231, 307] width 145 height 28
type input "[PHONE_NUMBER]"
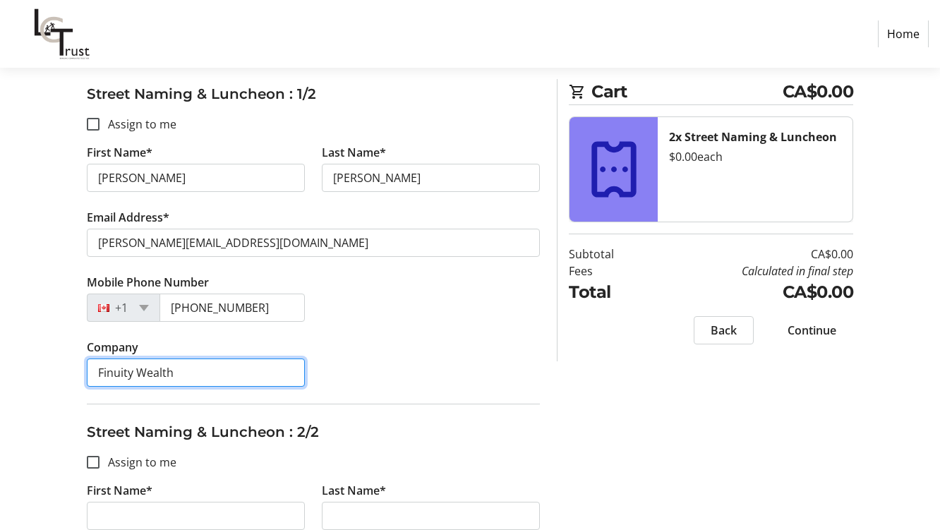
drag, startPoint x: 178, startPoint y: 376, endPoint x: 46, endPoint y: 377, distance: 132.6
click at [46, 377] on div "Assign Tickets Enter details for each attendee so that they receive their ticke…" at bounding box center [470, 368] width 940 height 746
type input "Royal Lepage Commercial"
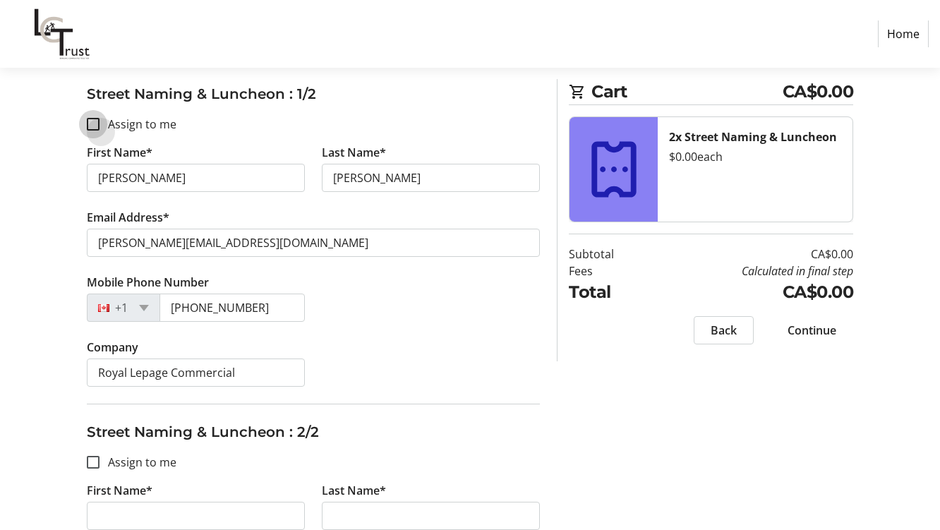
click at [95, 124] on input "Assign to me" at bounding box center [93, 124] width 13 height 13
checkbox input "true"
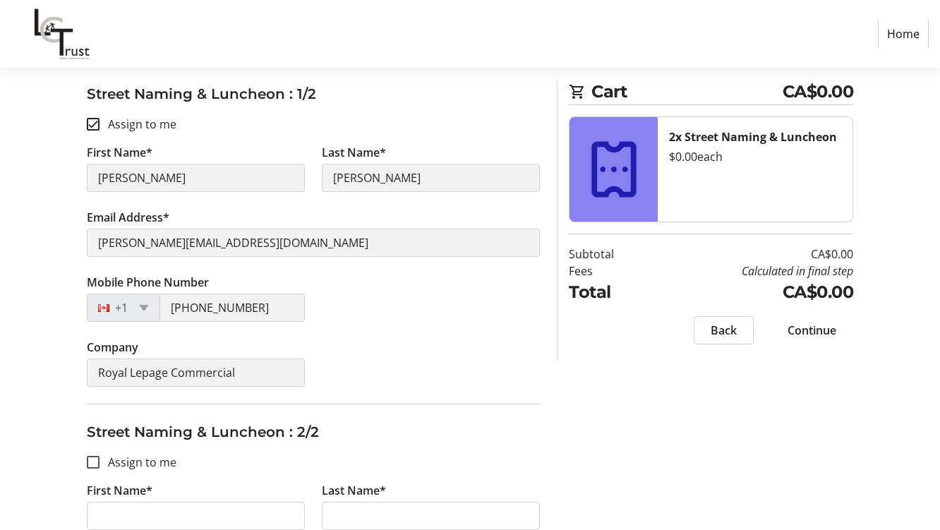
type input "[PERSON_NAME]"
type input "[PERSON_NAME][EMAIL_ADDRESS][DOMAIN_NAME]"
type input "[PHONE_NUMBER]"
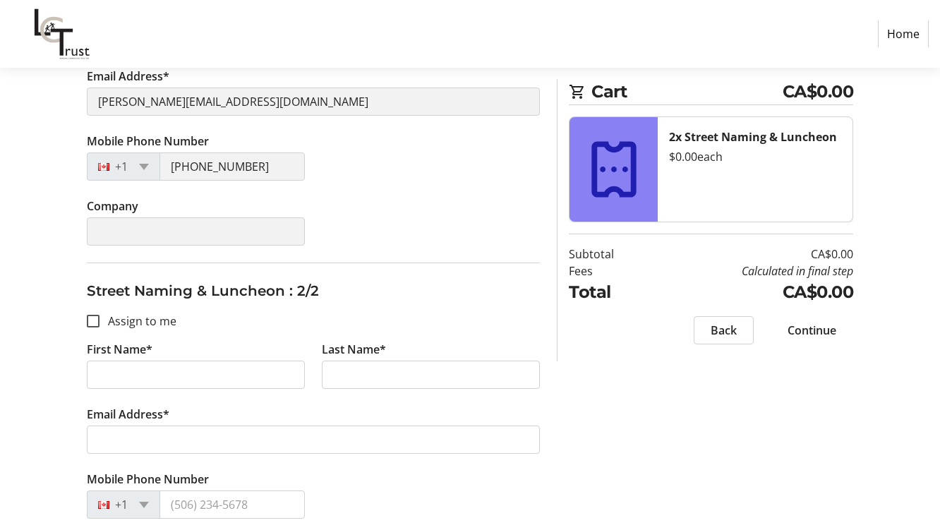
scroll to position [49, 0]
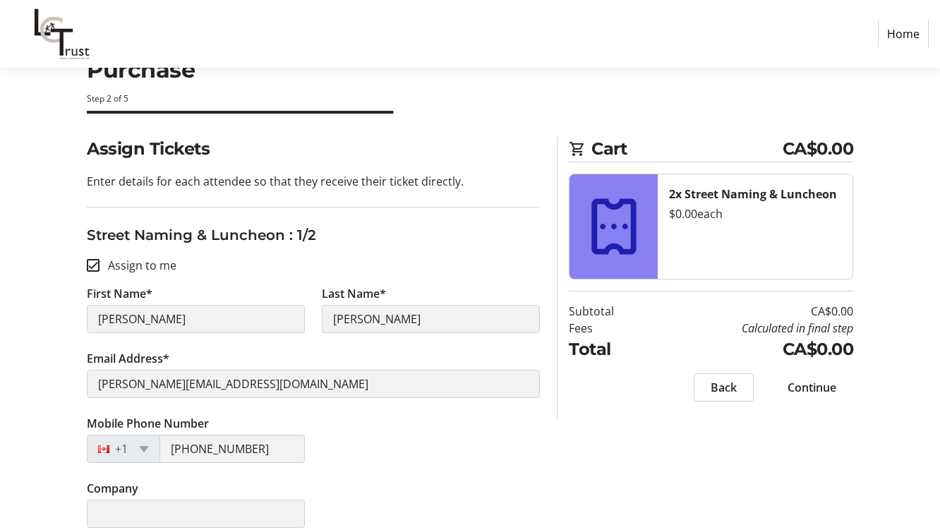
click at [97, 266] on input "Assign to me" at bounding box center [93, 265] width 13 height 13
checkbox input "false"
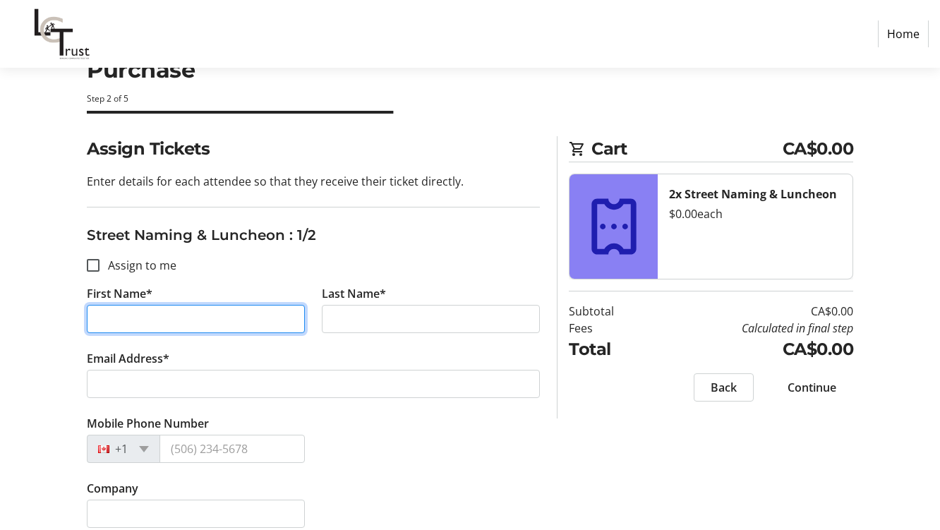
click at [171, 324] on input "First Name*" at bounding box center [196, 319] width 218 height 28
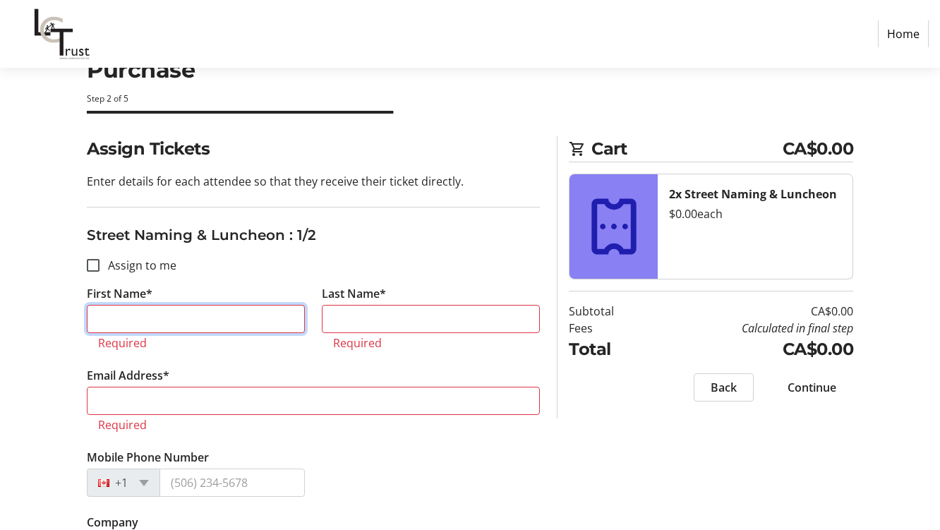
type input "[PERSON_NAME]"
type input "Royal Lepage Commercial"
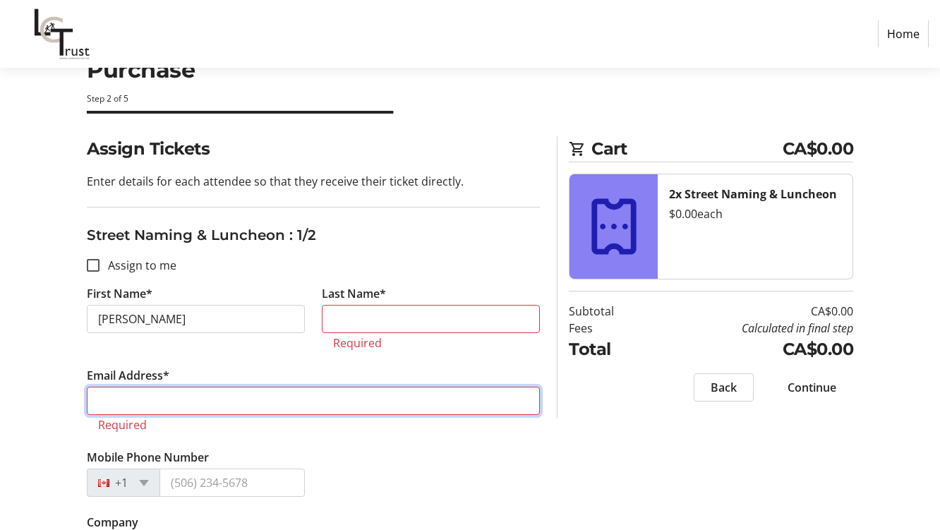
click at [169, 391] on input "Email Address*" at bounding box center [313, 401] width 453 height 28
type input "[PERSON_NAME][EMAIL_ADDRESS][DOMAIN_NAME]"
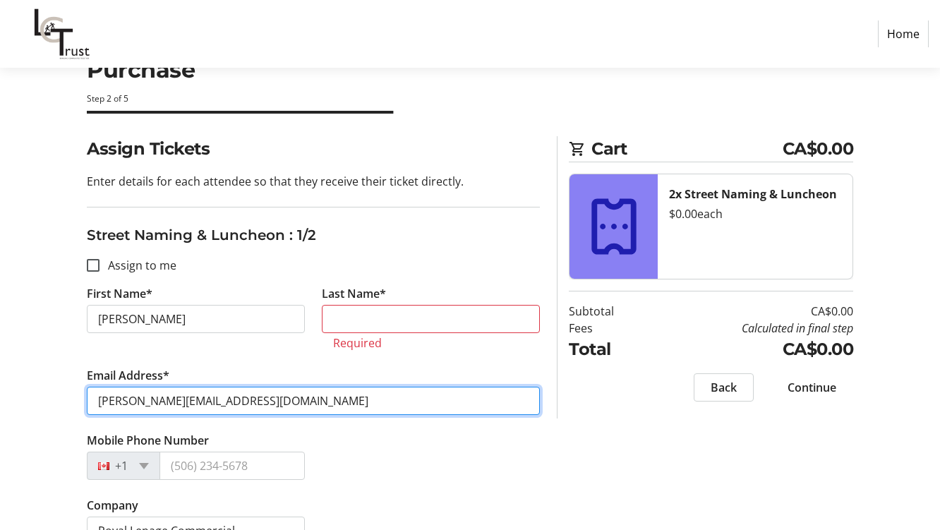
scroll to position [190, 0]
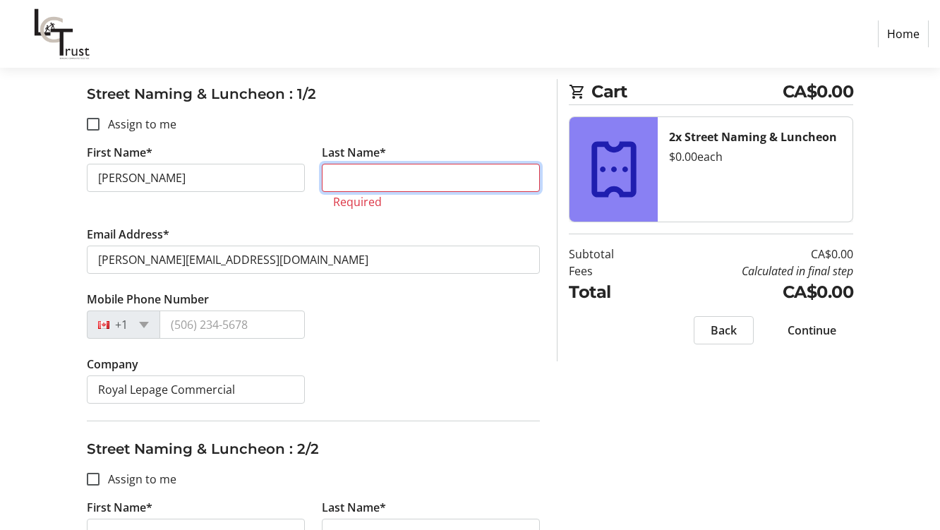
click at [398, 175] on input "Last Name*" at bounding box center [431, 178] width 218 height 28
type input "[PERSON_NAME]"
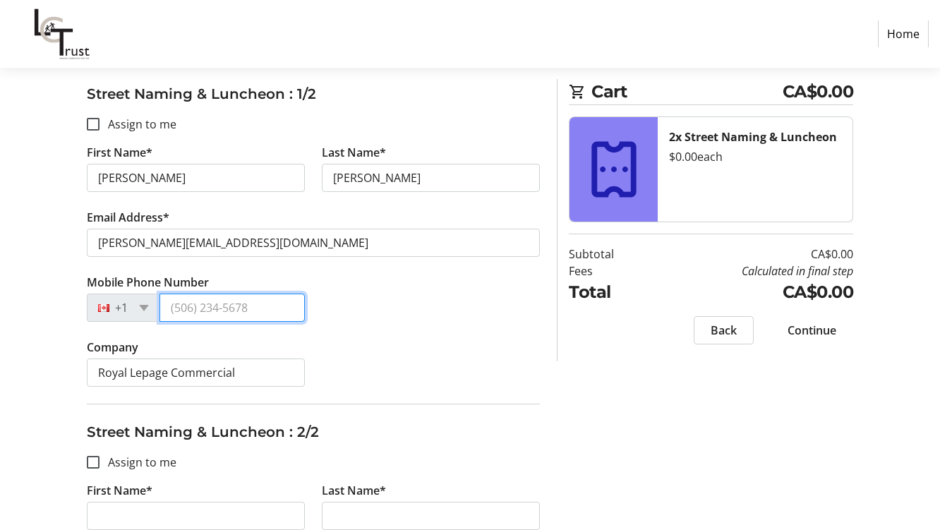
click at [181, 304] on input "Mobile Phone Number" at bounding box center [231, 307] width 145 height 28
type input "[PHONE_NUMBER]"
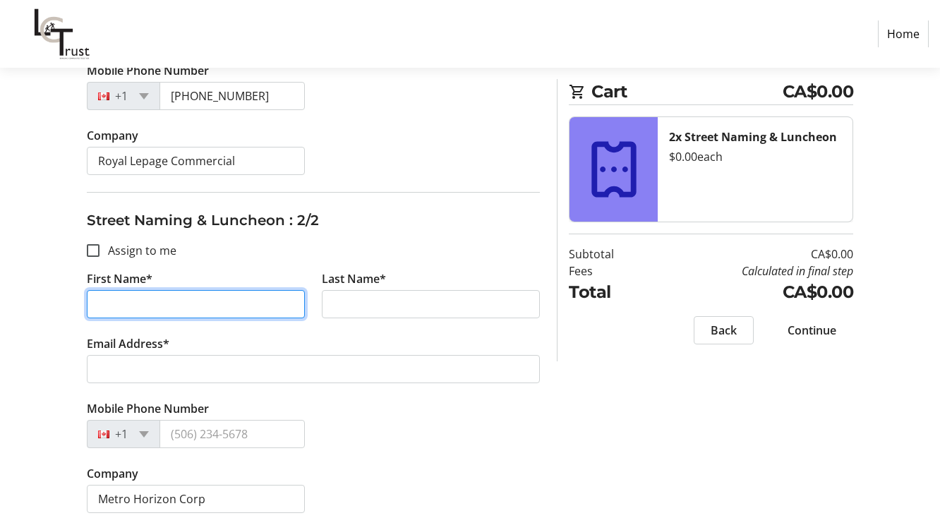
click at [120, 295] on input "First Name*" at bounding box center [196, 304] width 218 height 28
type input "[PERSON_NAME]"
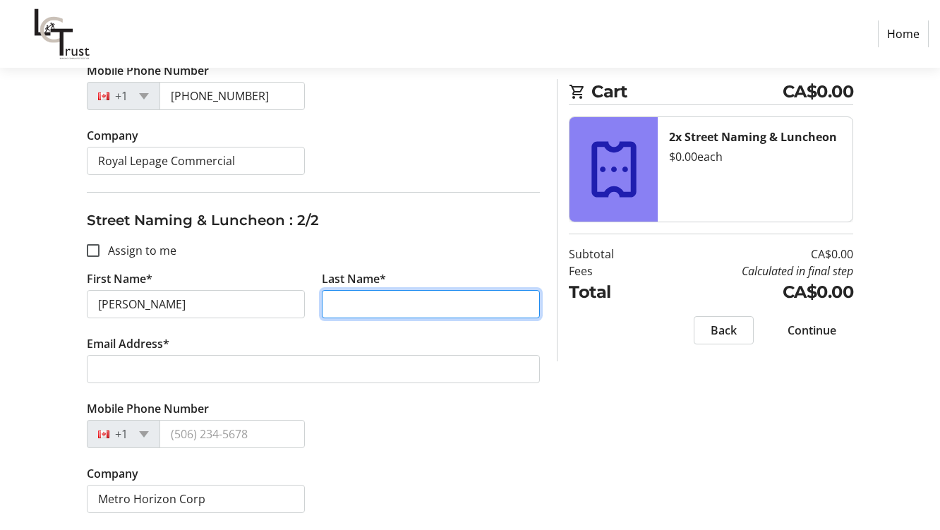
click at [353, 310] on input "Last Name*" at bounding box center [431, 304] width 218 height 28
type input "[PERSON_NAME]"
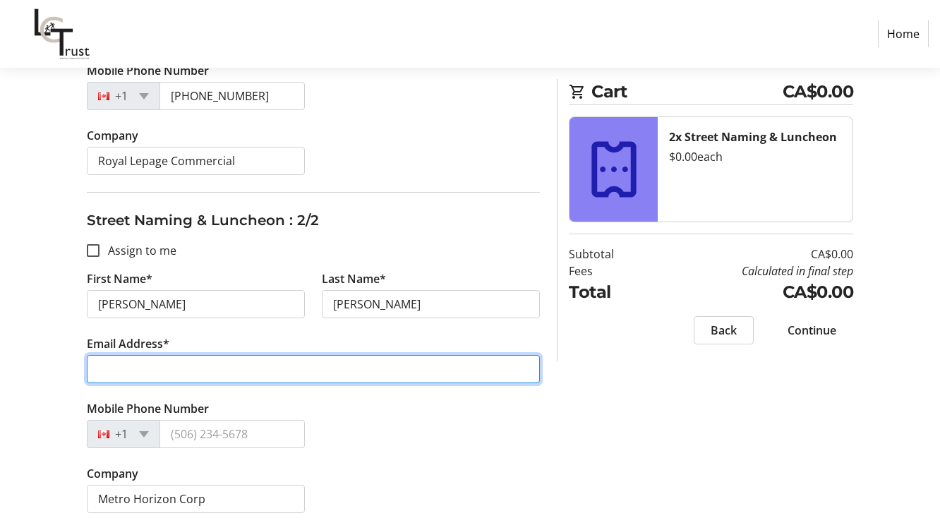
click at [99, 371] on input "Email Address*" at bounding box center [313, 369] width 453 height 28
type input "[PERSON_NAME][EMAIL_ADDRESS][DOMAIN_NAME]"
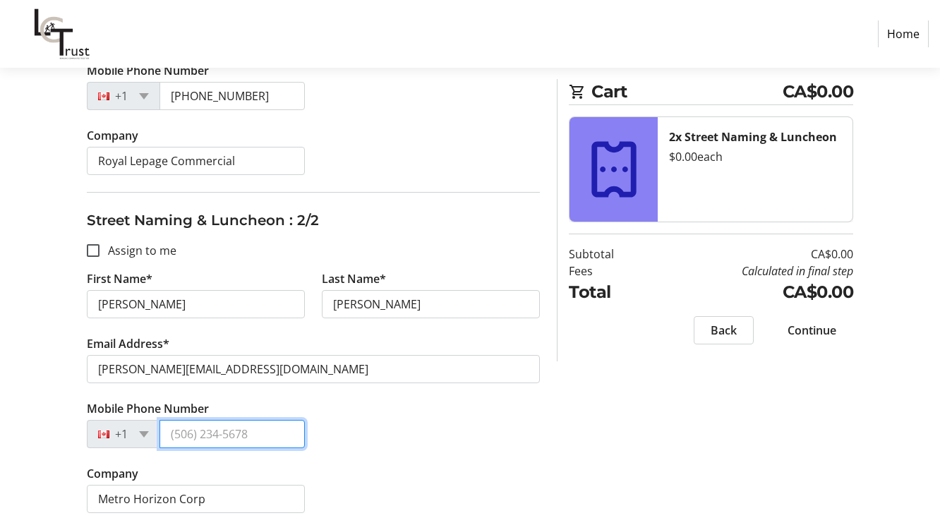
click at [175, 433] on input "Mobile Phone Number" at bounding box center [231, 434] width 145 height 28
type input "[PHONE_NUMBER]"
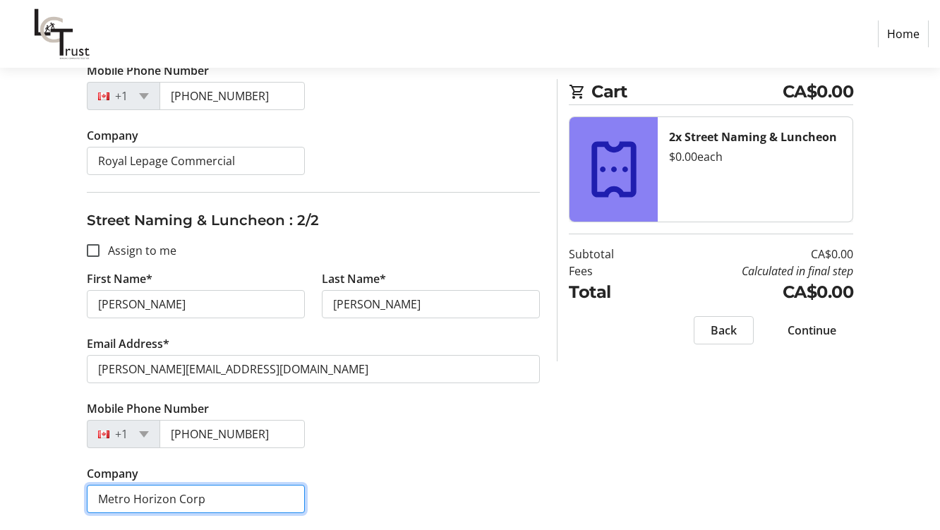
click at [214, 501] on input "Metro Horizon Corp" at bounding box center [196, 499] width 218 height 28
type input "M"
type input "Finuity Wealth"
click at [421, 471] on div "Company Finuity Wealth" at bounding box center [313, 497] width 470 height 65
click at [828, 321] on span at bounding box center [811, 330] width 83 height 34
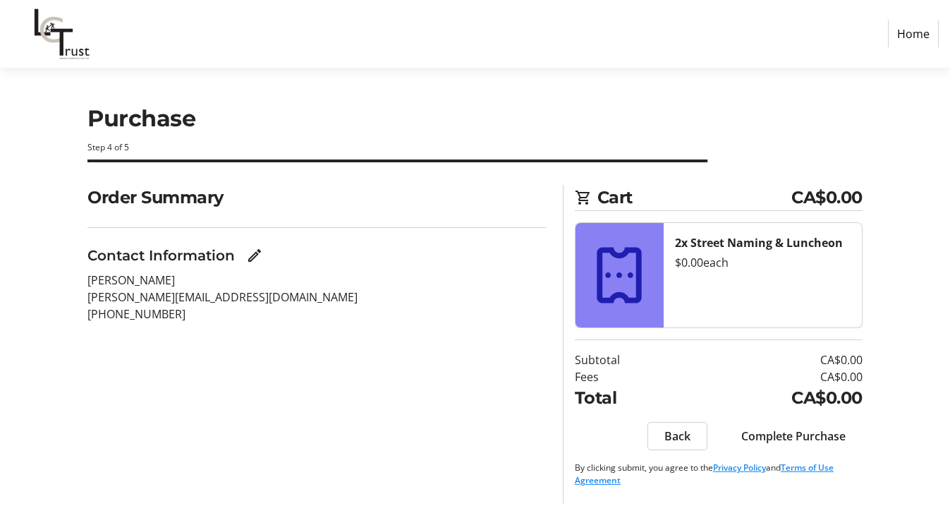
click at [816, 435] on span "Complete Purchase" at bounding box center [793, 436] width 104 height 17
